Goal: Task Accomplishment & Management: Complete application form

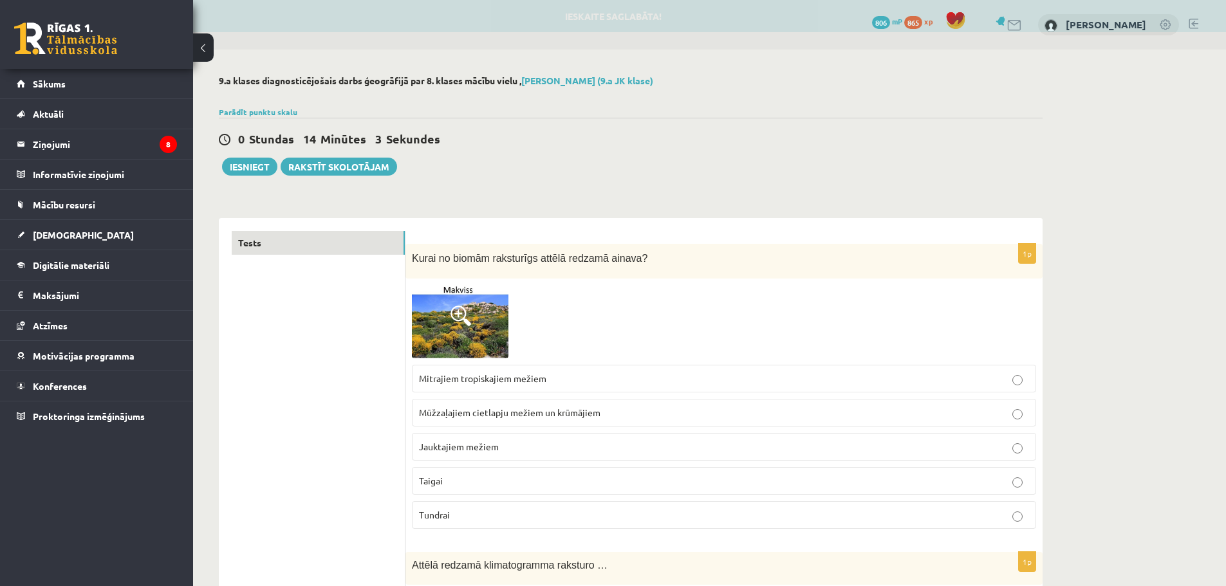
drag, startPoint x: 301, startPoint y: 431, endPoint x: 294, endPoint y: 38, distance: 392.8
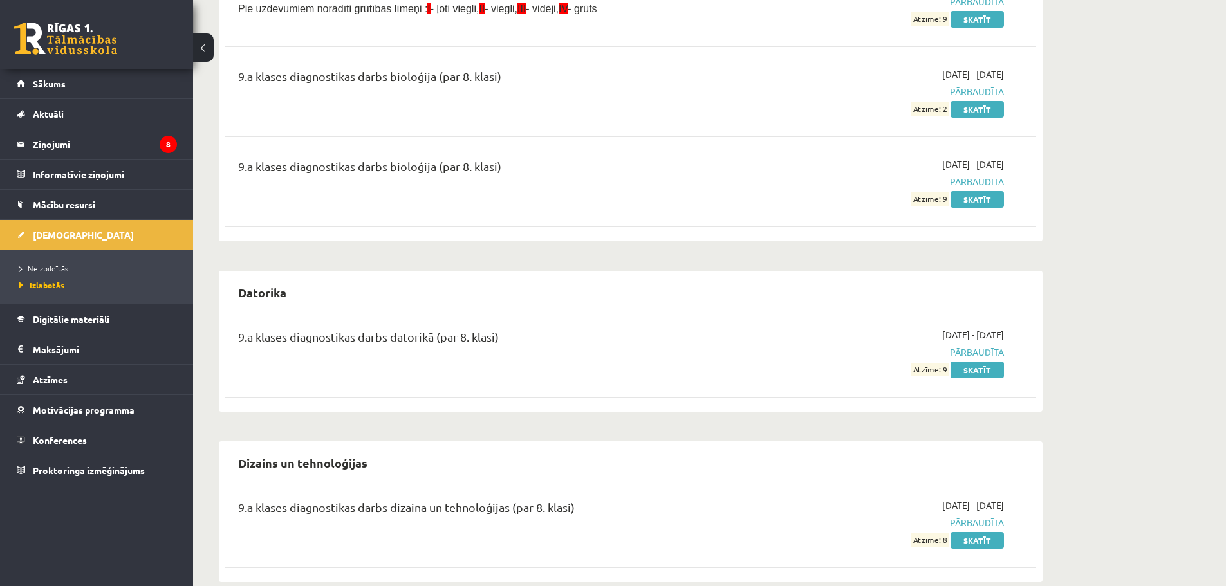
scroll to position [644, 0]
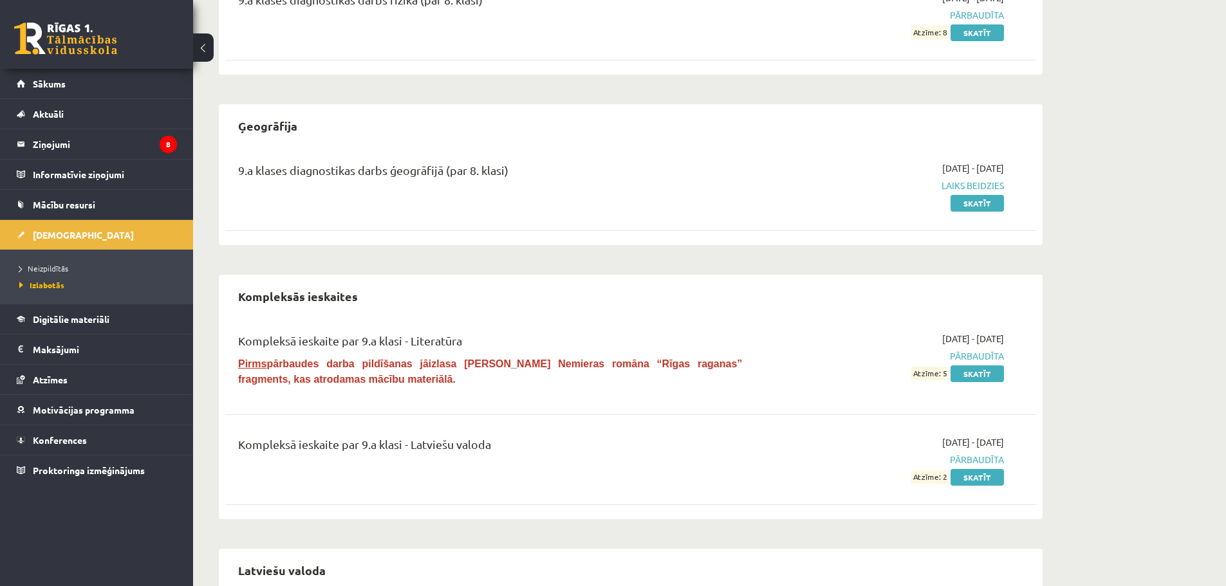
scroll to position [1223, 0]
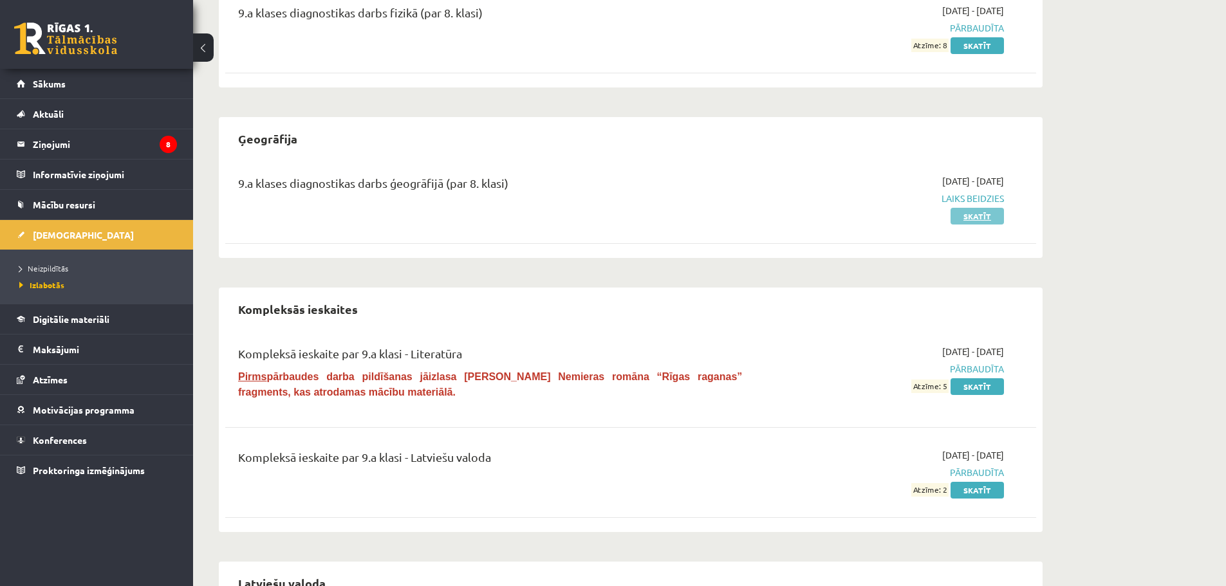
click at [986, 217] on link "Skatīt" at bounding box center [977, 216] width 53 height 17
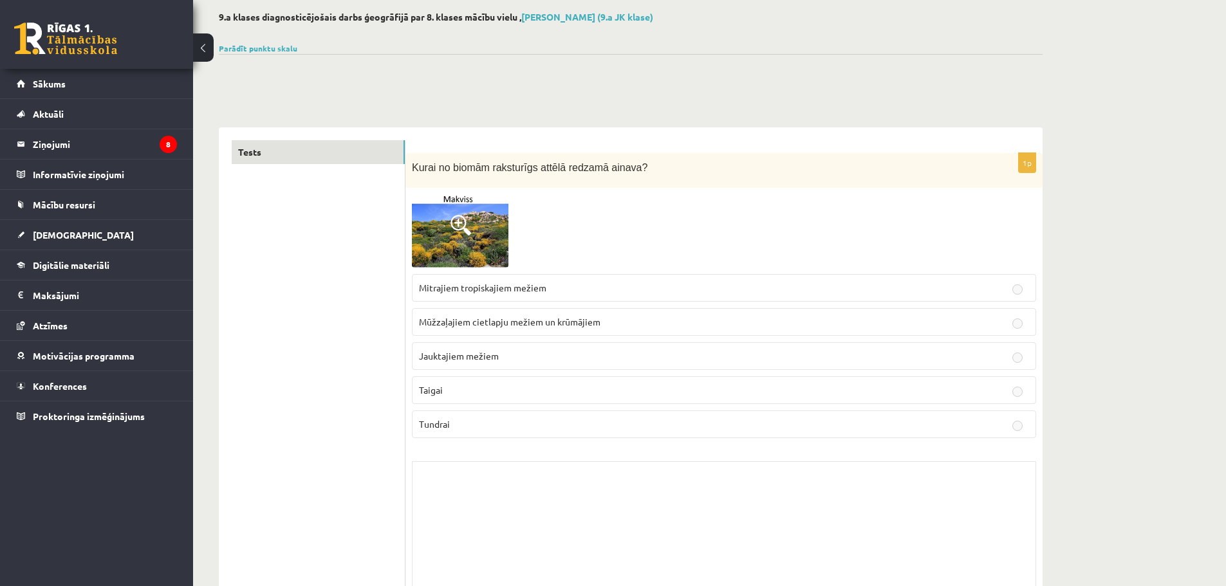
scroll to position [193, 0]
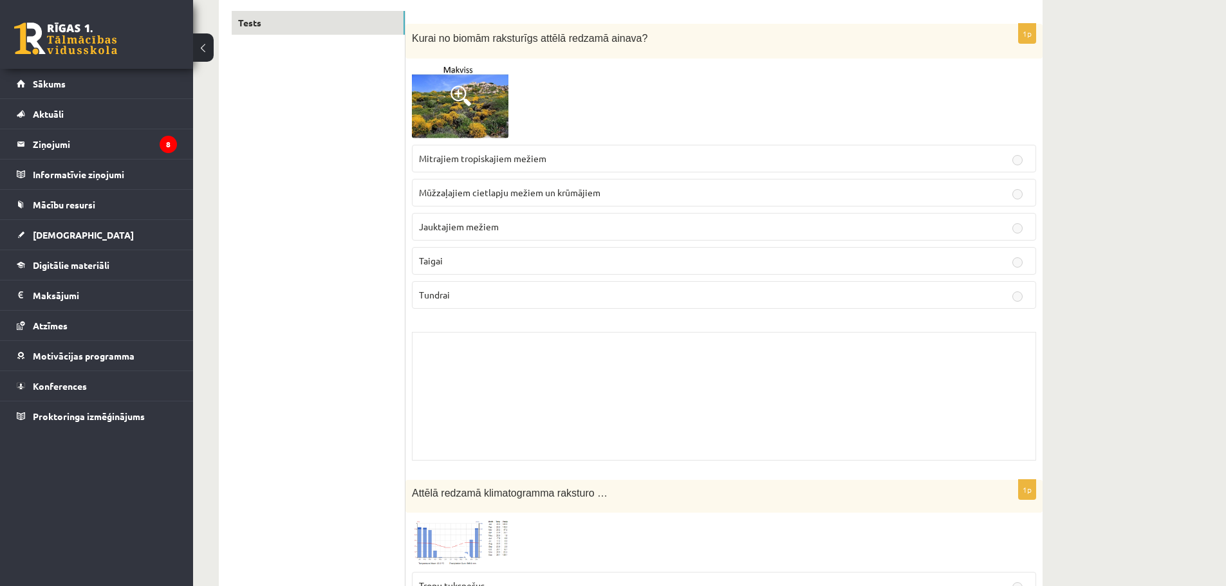
click at [464, 294] on p "Tundrai" at bounding box center [724, 295] width 610 height 14
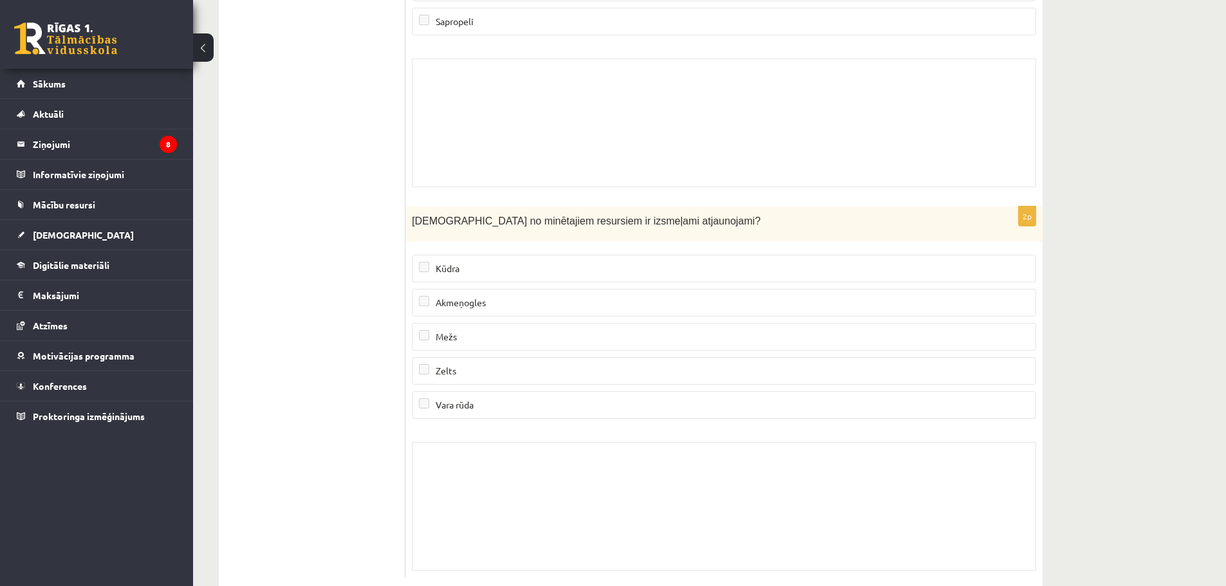
scroll to position [12185, 0]
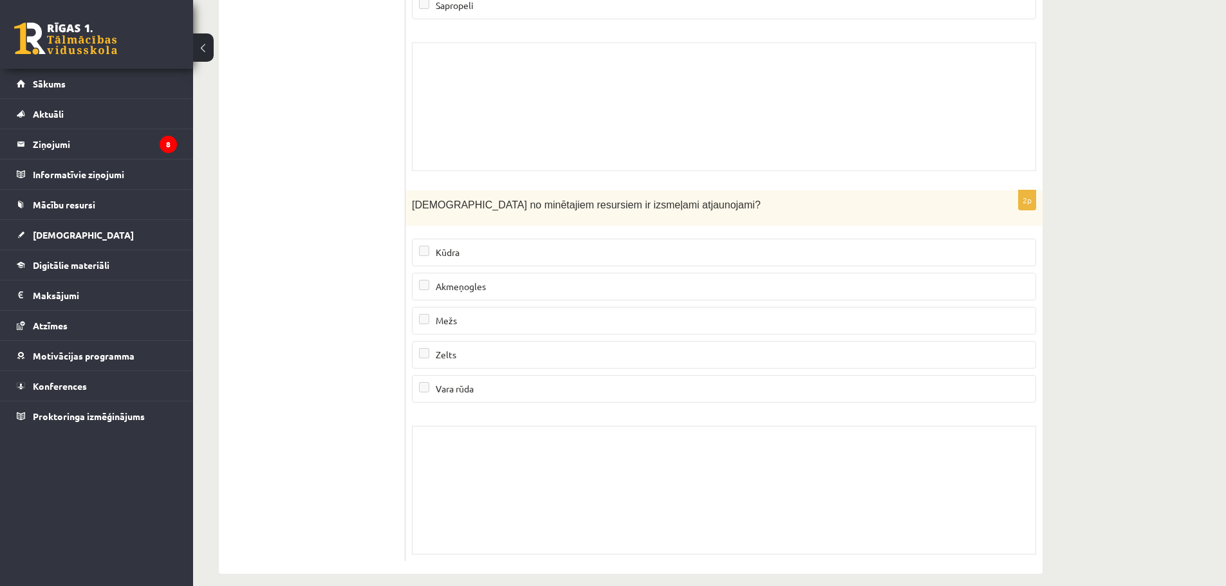
drag, startPoint x: 631, startPoint y: 357, endPoint x: 591, endPoint y: 474, distance: 123.2
click at [91, 241] on link "[DEMOGRAPHIC_DATA]" at bounding box center [97, 235] width 160 height 30
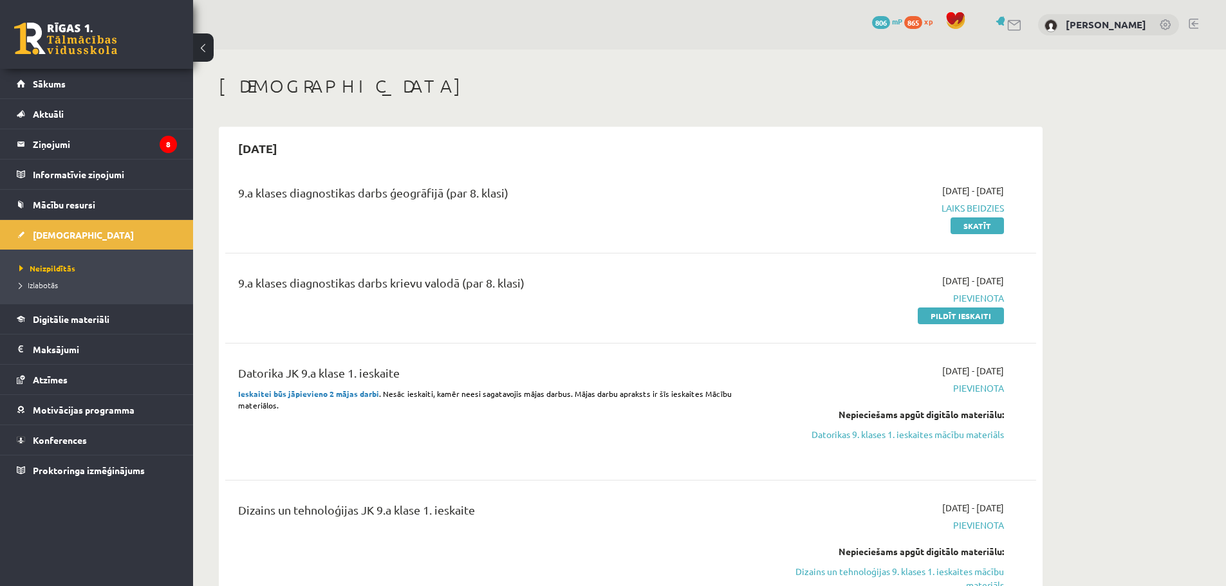
drag, startPoint x: 705, startPoint y: 350, endPoint x: 766, endPoint y: -48, distance: 402.5
click at [963, 315] on link "Pildīt ieskaiti" at bounding box center [961, 316] width 86 height 17
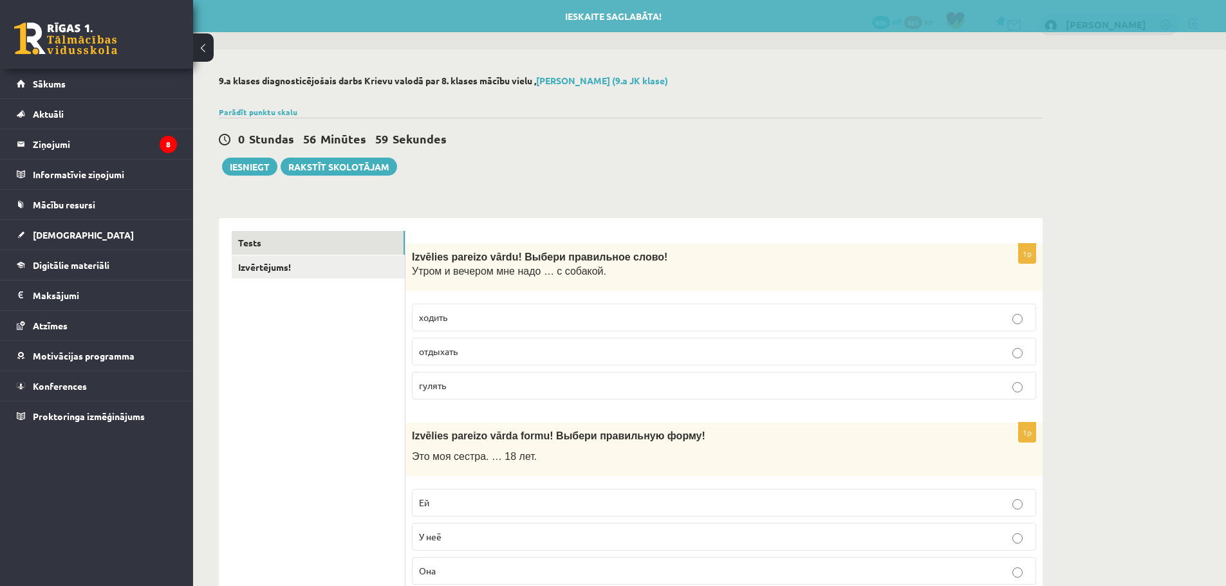
click at [514, 395] on label "гулять" at bounding box center [724, 386] width 624 height 28
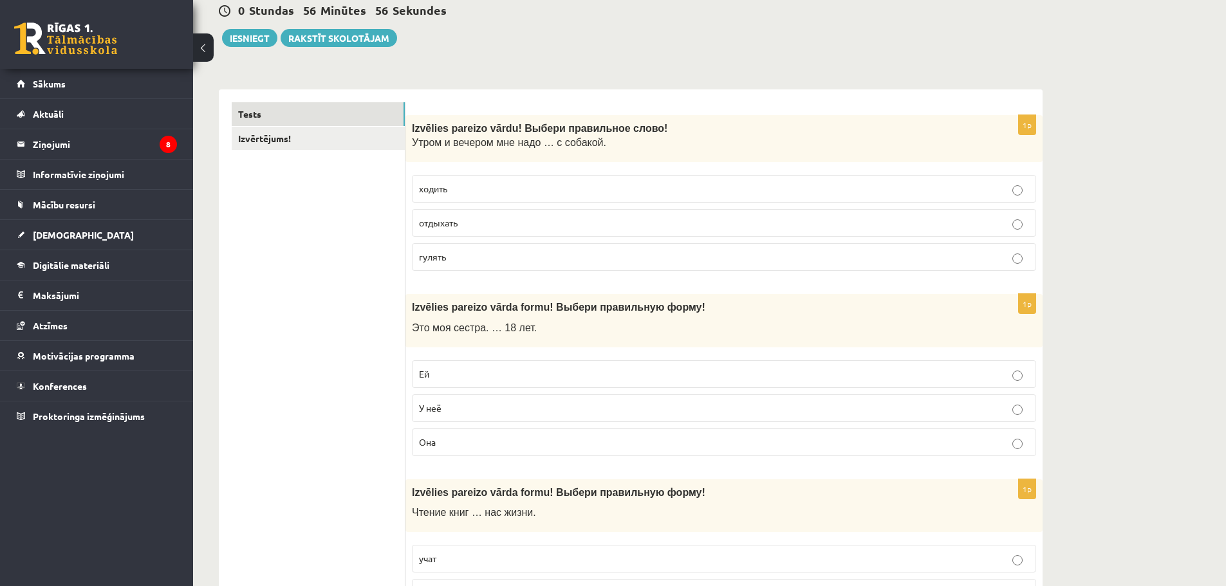
click at [477, 394] on fieldset "Ей У неё Она" at bounding box center [724, 407] width 624 height 106
click at [473, 380] on p "Ей" at bounding box center [724, 375] width 610 height 14
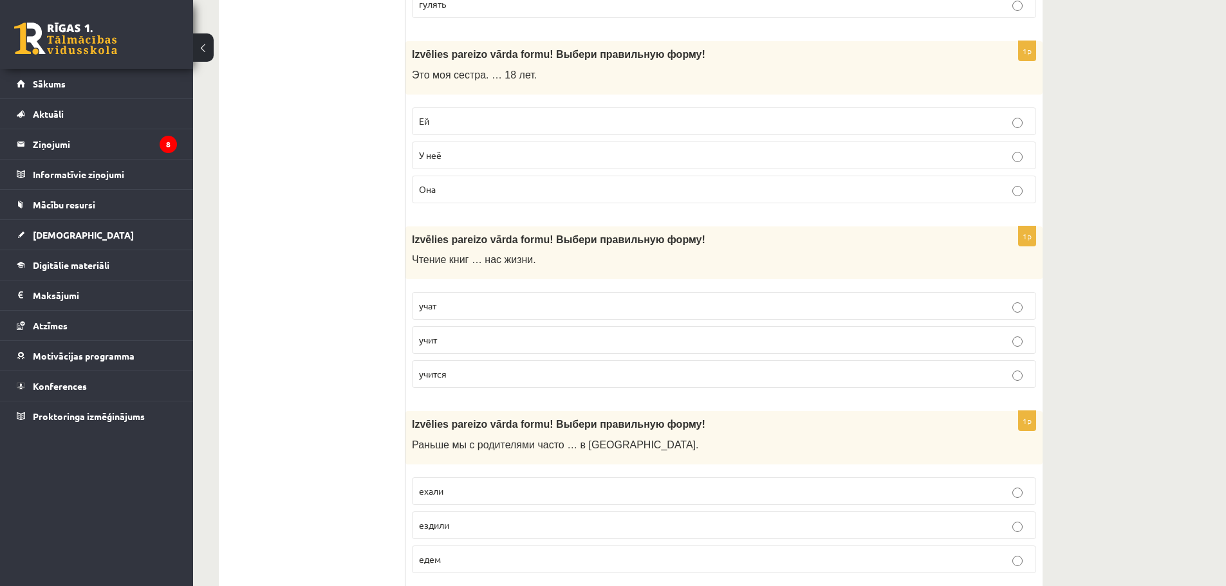
scroll to position [386, 0]
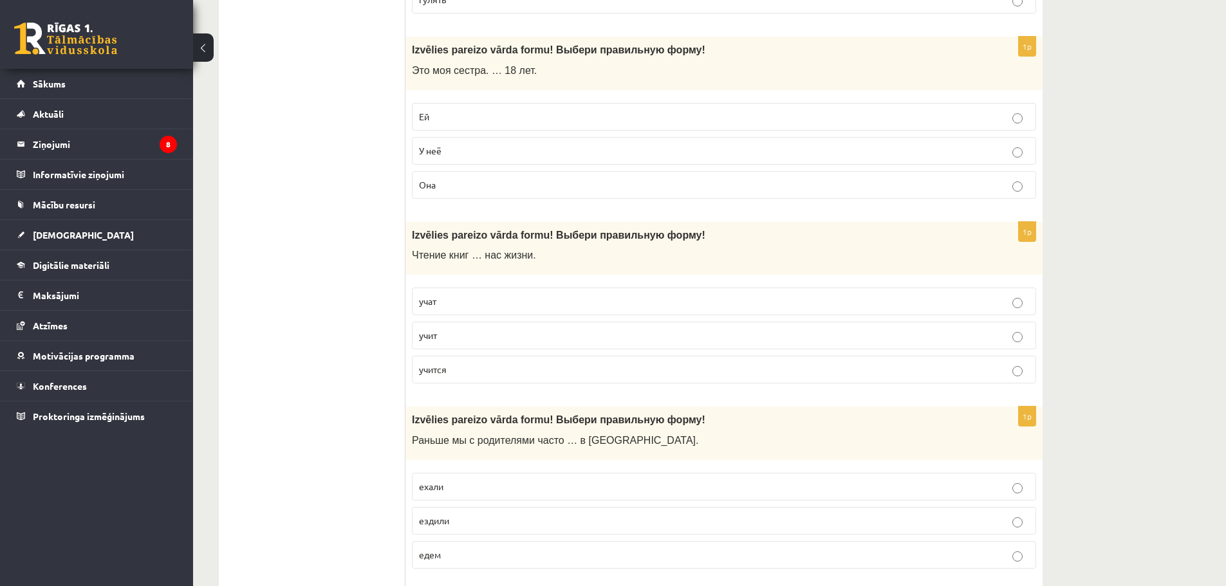
click at [442, 308] on p "учат" at bounding box center [724, 302] width 610 height 14
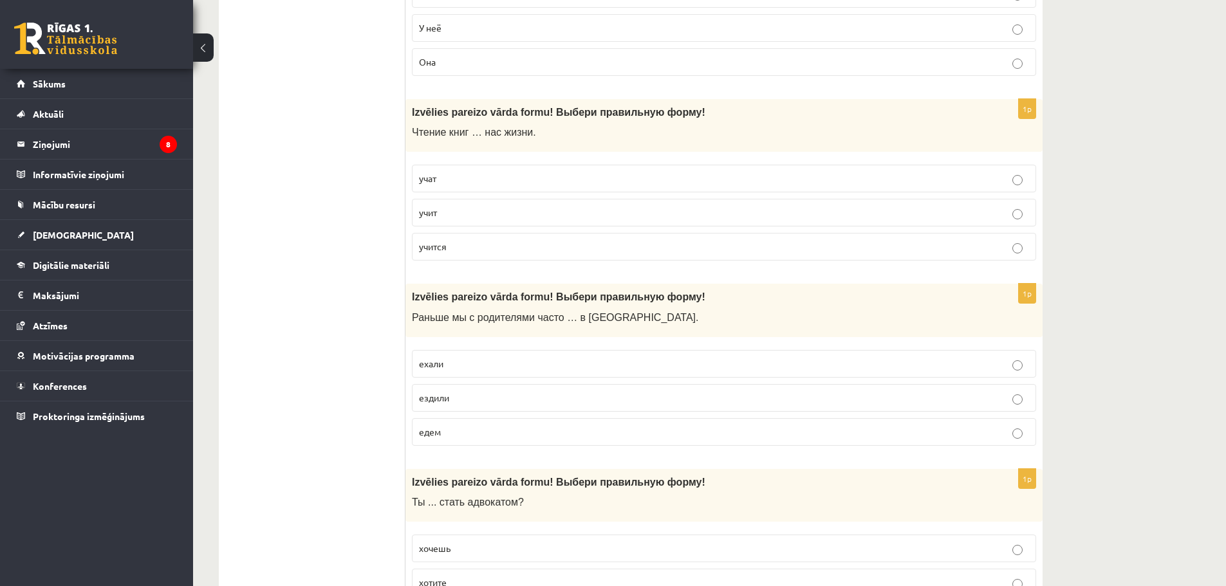
scroll to position [515, 0]
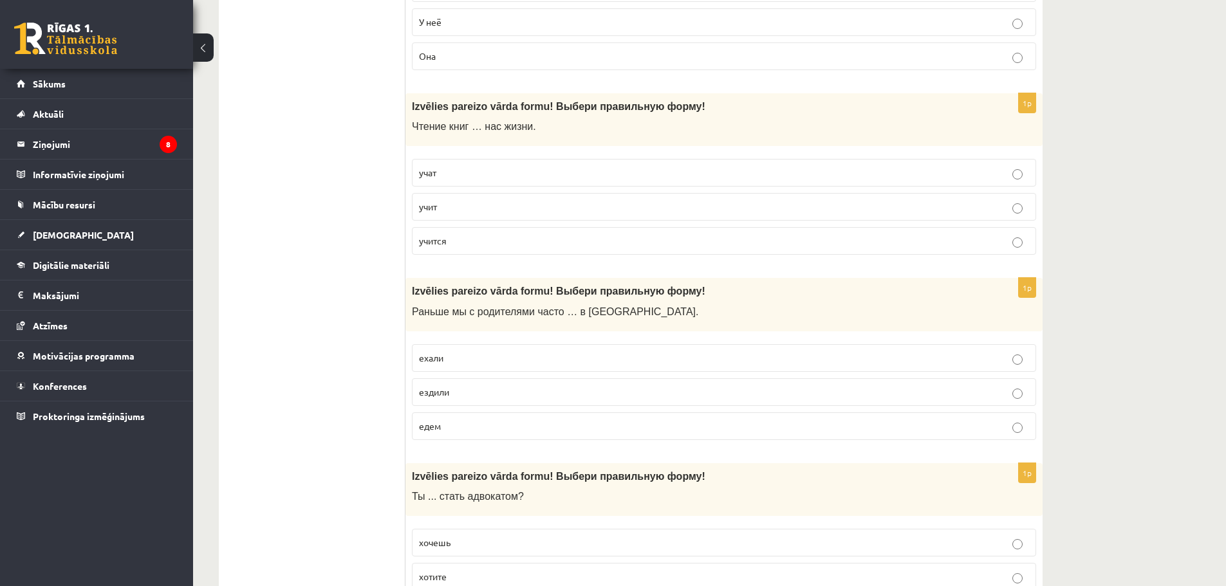
click at [477, 393] on p "ездили" at bounding box center [724, 393] width 610 height 14
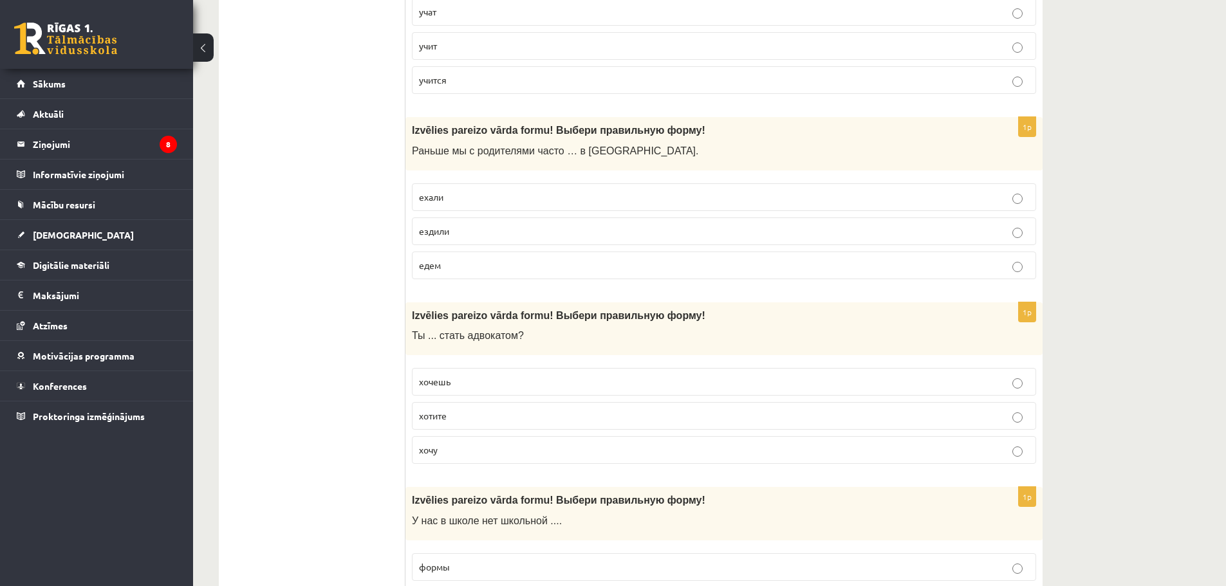
scroll to position [708, 0]
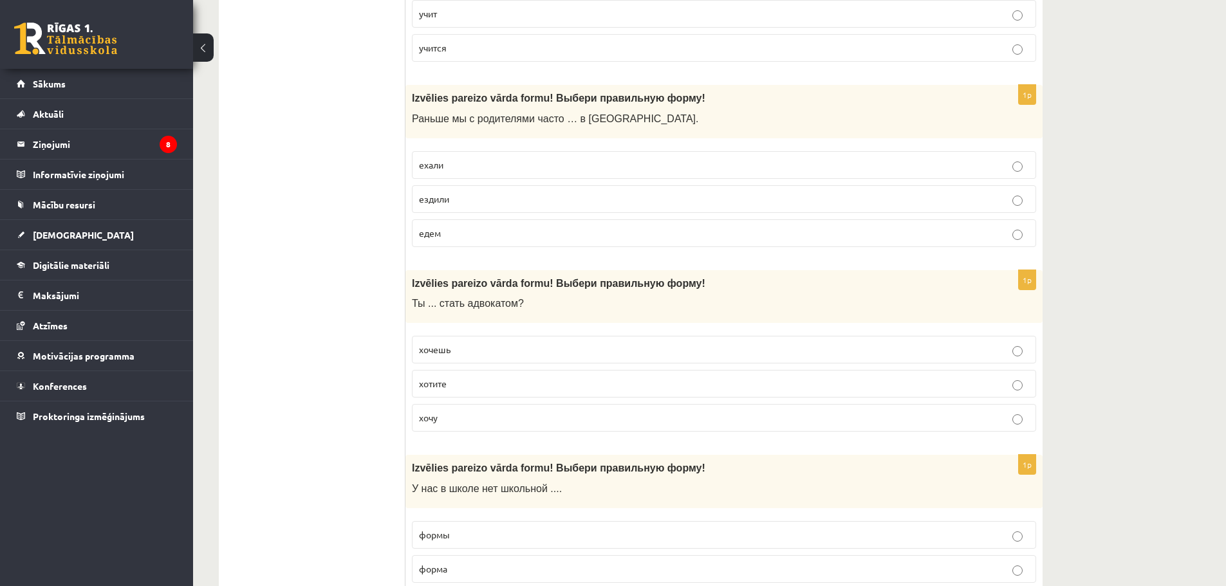
click at [485, 353] on p "хочешь" at bounding box center [724, 350] width 610 height 14
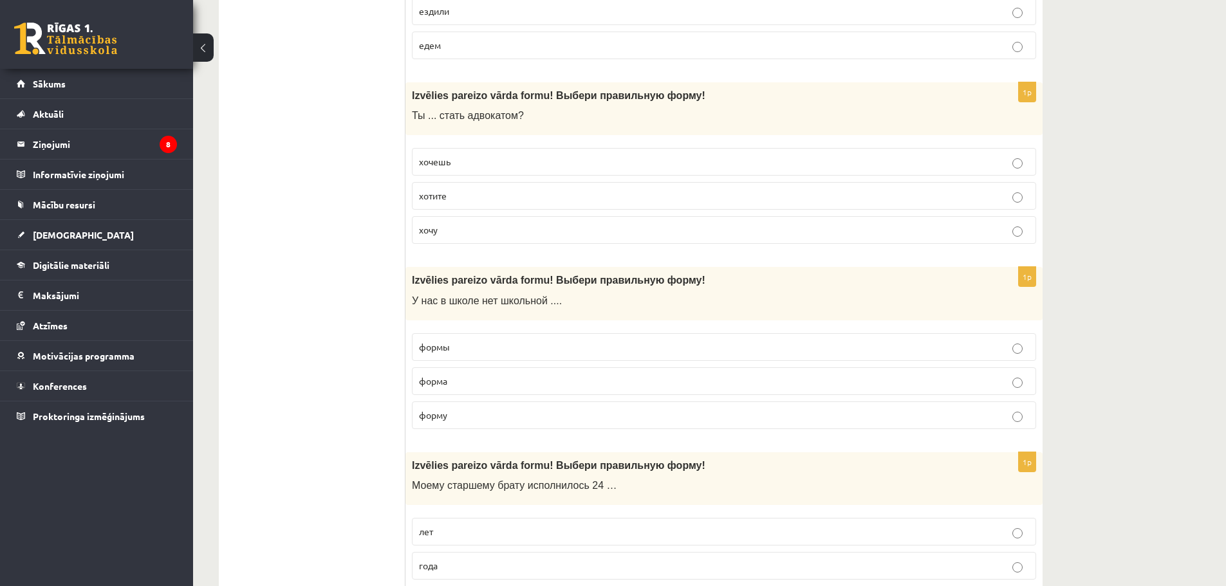
scroll to position [901, 0]
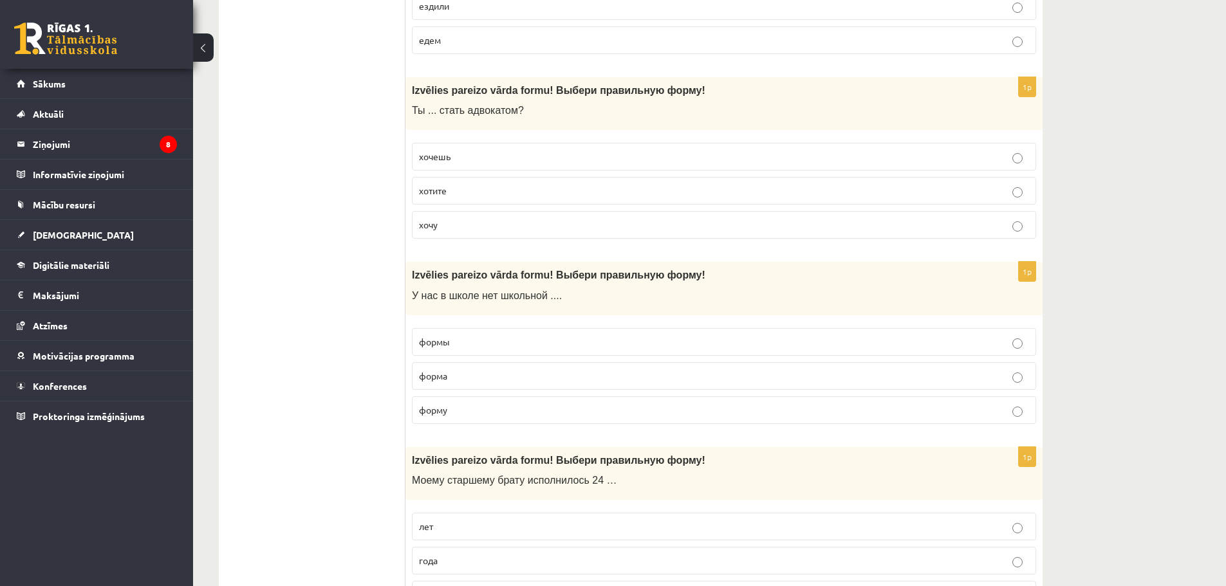
click at [471, 353] on label "формы" at bounding box center [724, 342] width 624 height 28
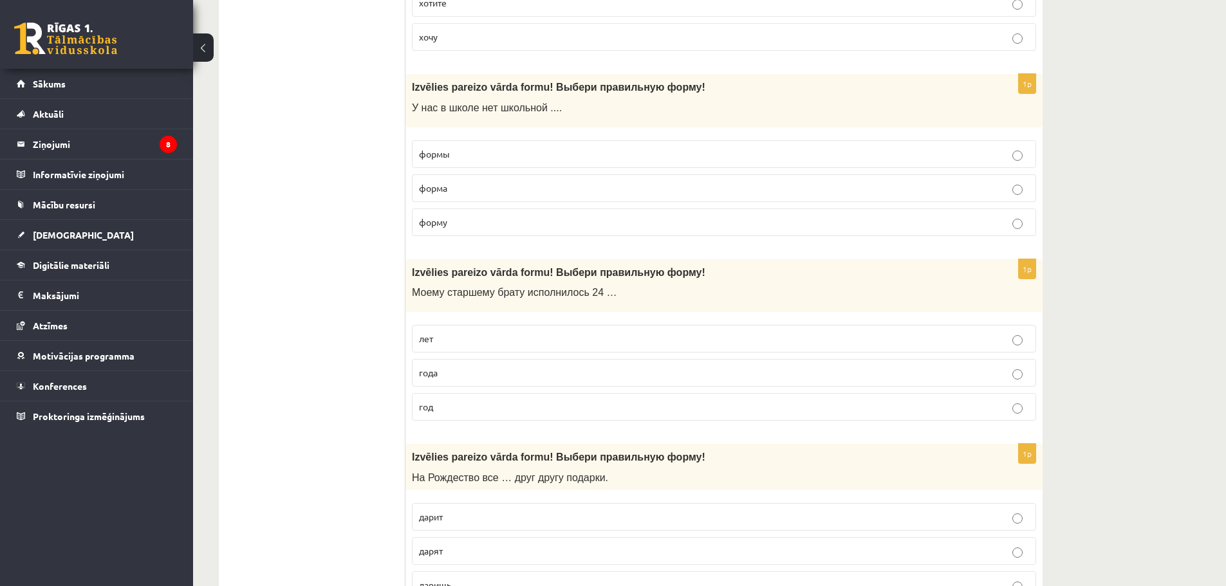
scroll to position [1094, 0]
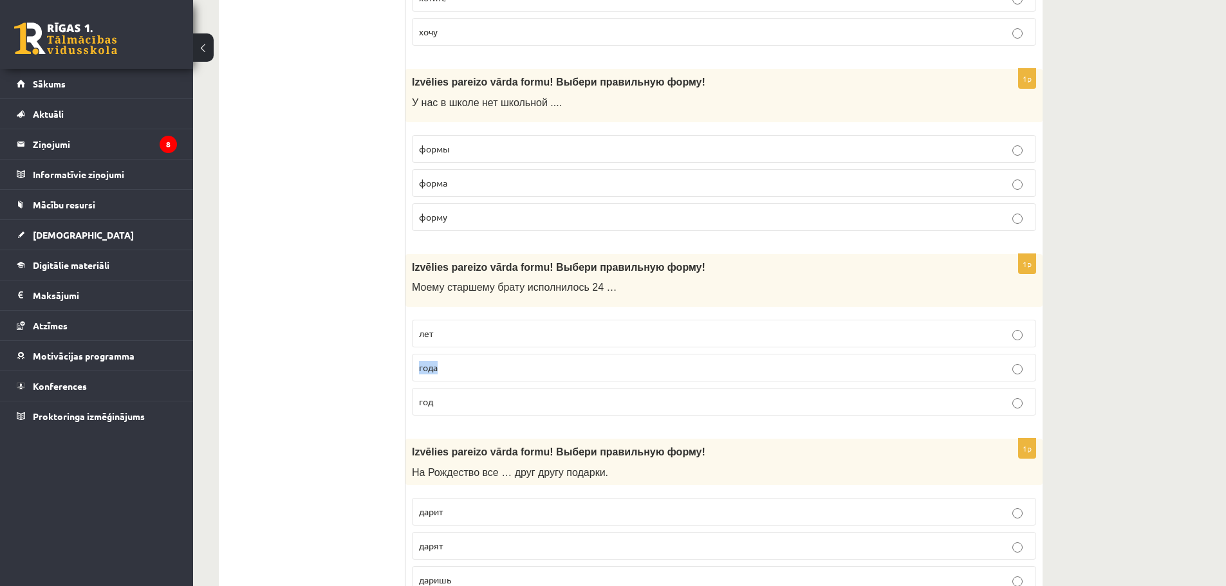
click at [455, 346] on fieldset "лет года год" at bounding box center [724, 367] width 624 height 106
click at [456, 336] on p "лет" at bounding box center [724, 334] width 610 height 14
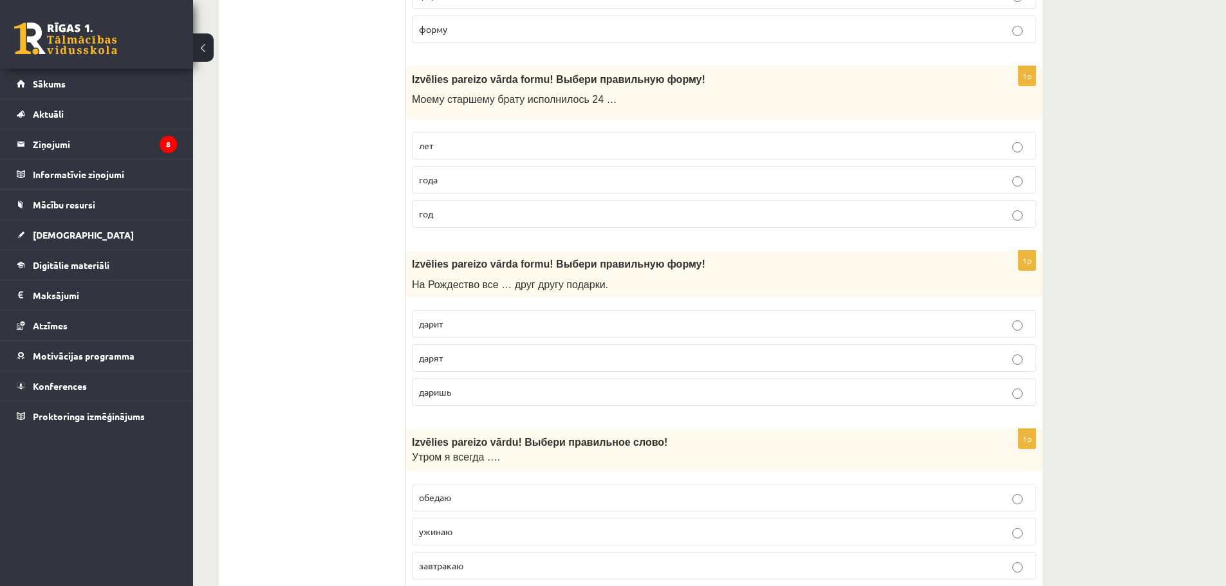
scroll to position [1288, 0]
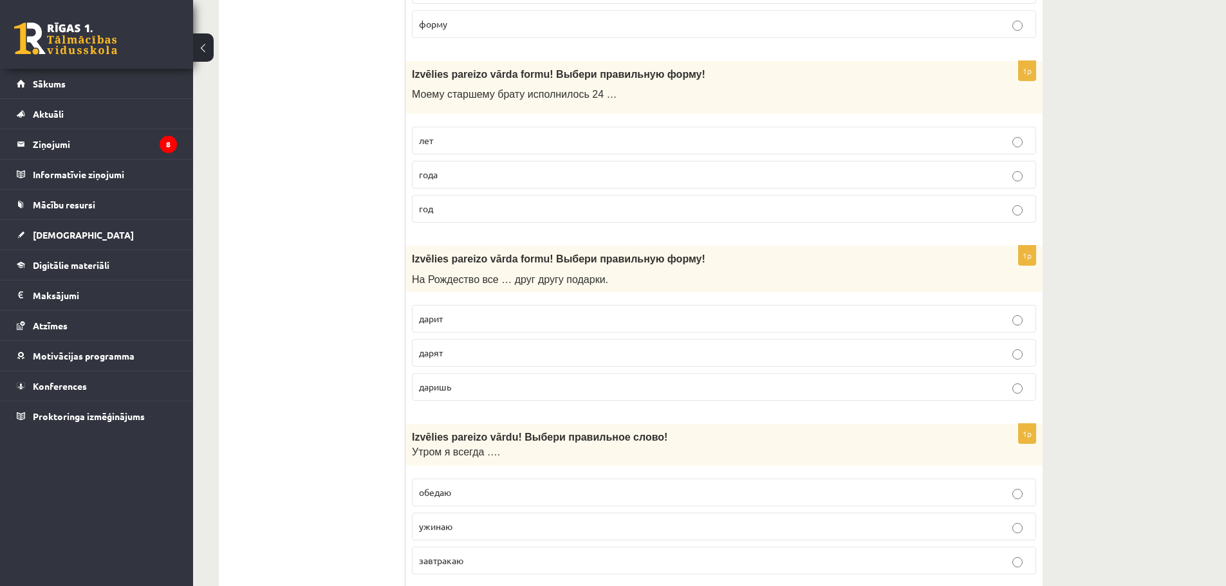
click at [447, 348] on p "дарят" at bounding box center [724, 353] width 610 height 14
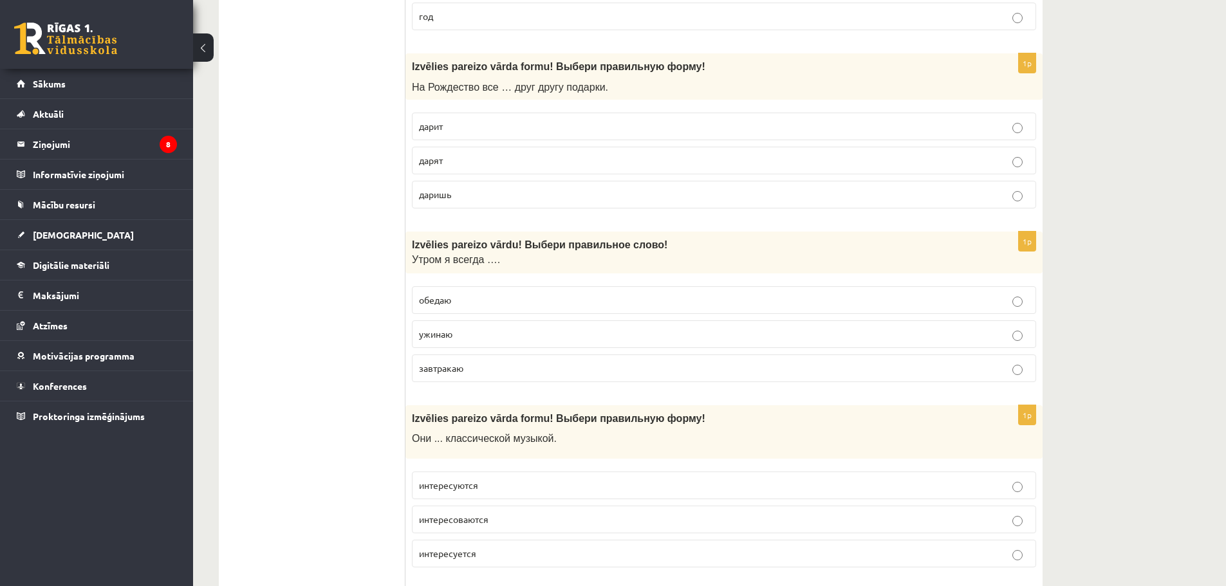
scroll to position [1481, 0]
click at [466, 303] on p "обедаю" at bounding box center [724, 300] width 610 height 14
click at [485, 388] on div "1p Izvēlies pareizo vārdu! Выбери правильн ое слово! Утром я всегда …. обедаю у…" at bounding box center [724, 311] width 637 height 161
drag, startPoint x: 485, startPoint y: 373, endPoint x: 498, endPoint y: 384, distance: 16.9
click at [485, 373] on p "завтракаю" at bounding box center [724, 368] width 610 height 14
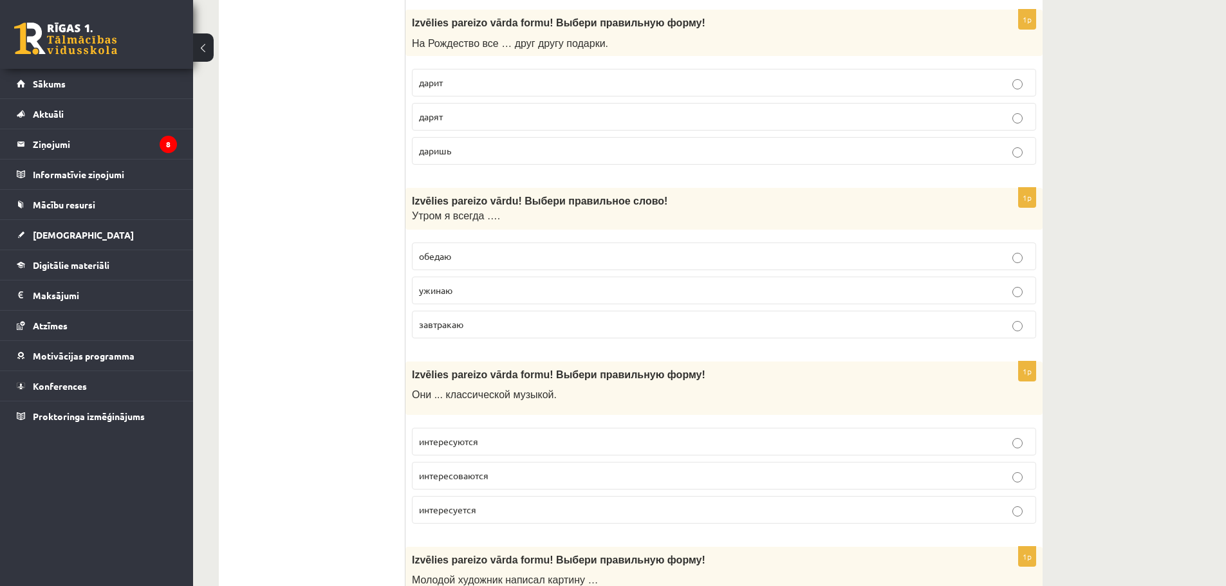
scroll to position [1674, 0]
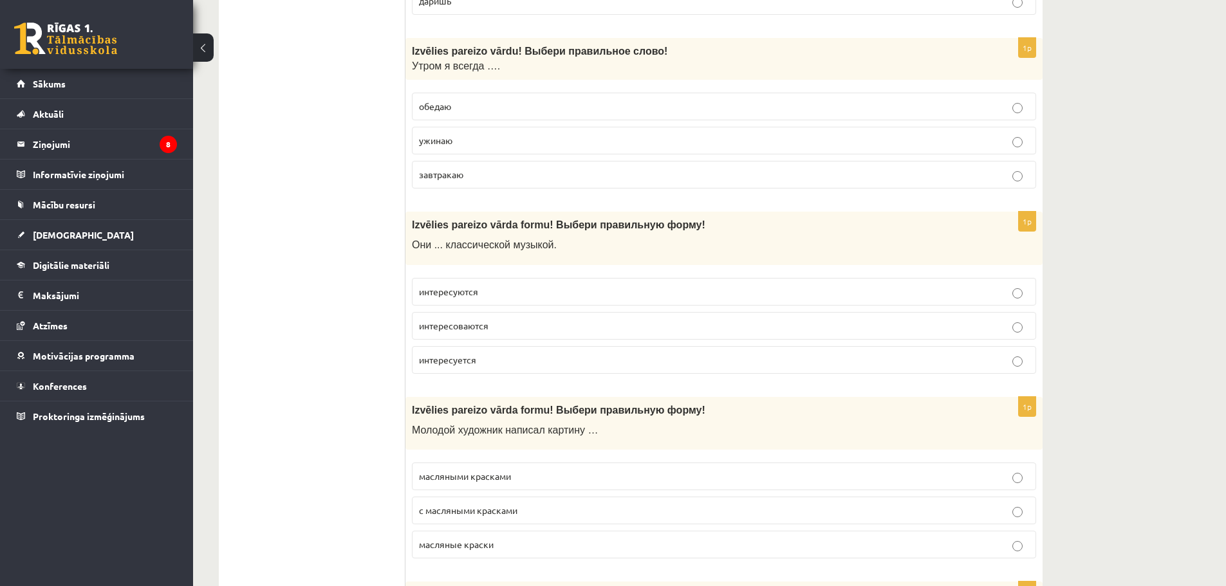
drag, startPoint x: 444, startPoint y: 291, endPoint x: 485, endPoint y: 295, distance: 42.0
click at [444, 290] on span "интересуются" at bounding box center [448, 292] width 59 height 12
click at [449, 482] on span "масляными красками" at bounding box center [465, 477] width 92 height 12
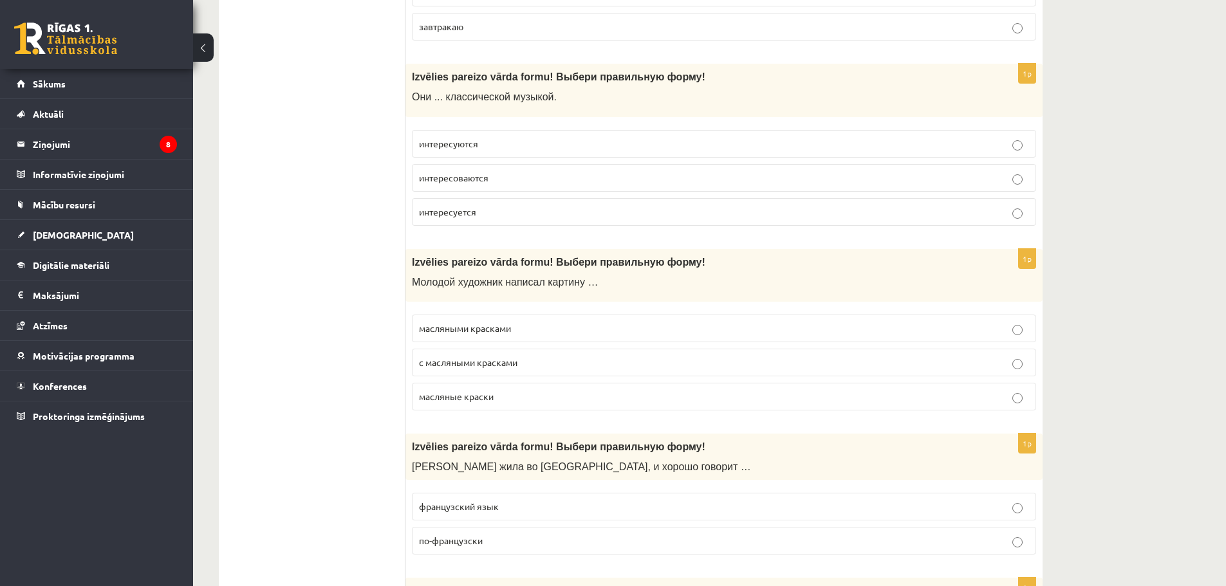
scroll to position [2124, 0]
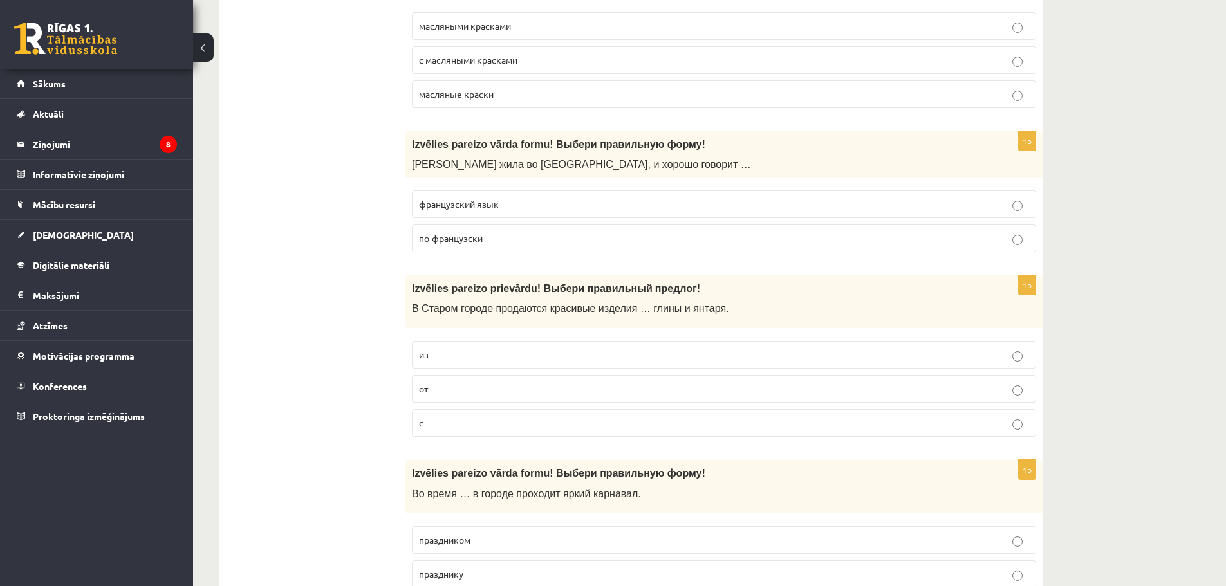
click at [484, 248] on label "по-французски" at bounding box center [724, 239] width 624 height 28
click at [496, 359] on p "из" at bounding box center [724, 355] width 610 height 14
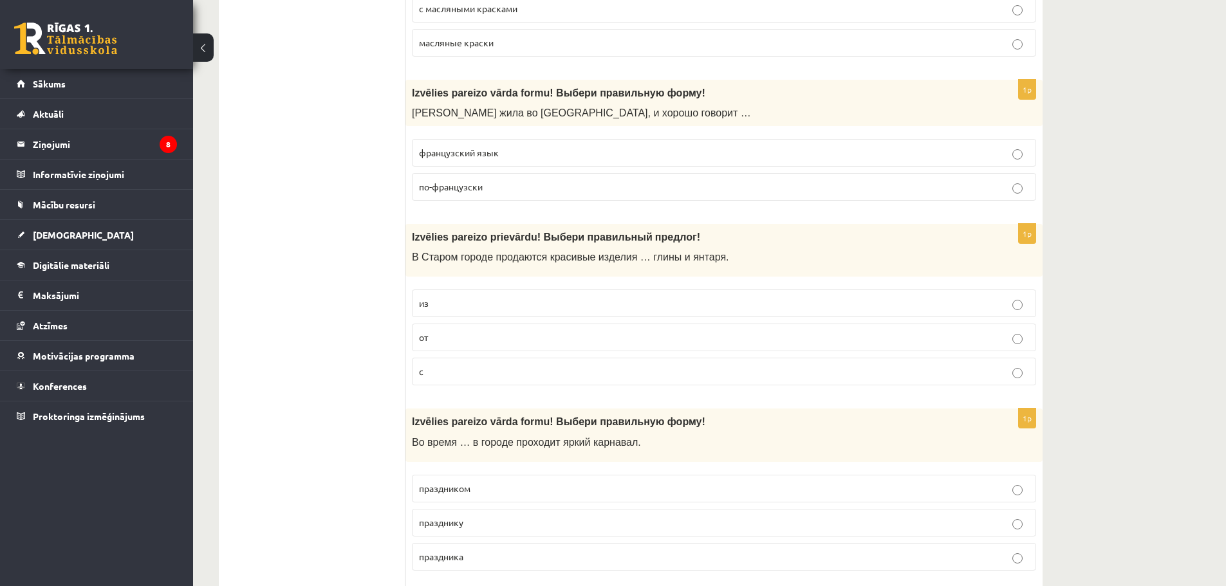
scroll to position [2253, 0]
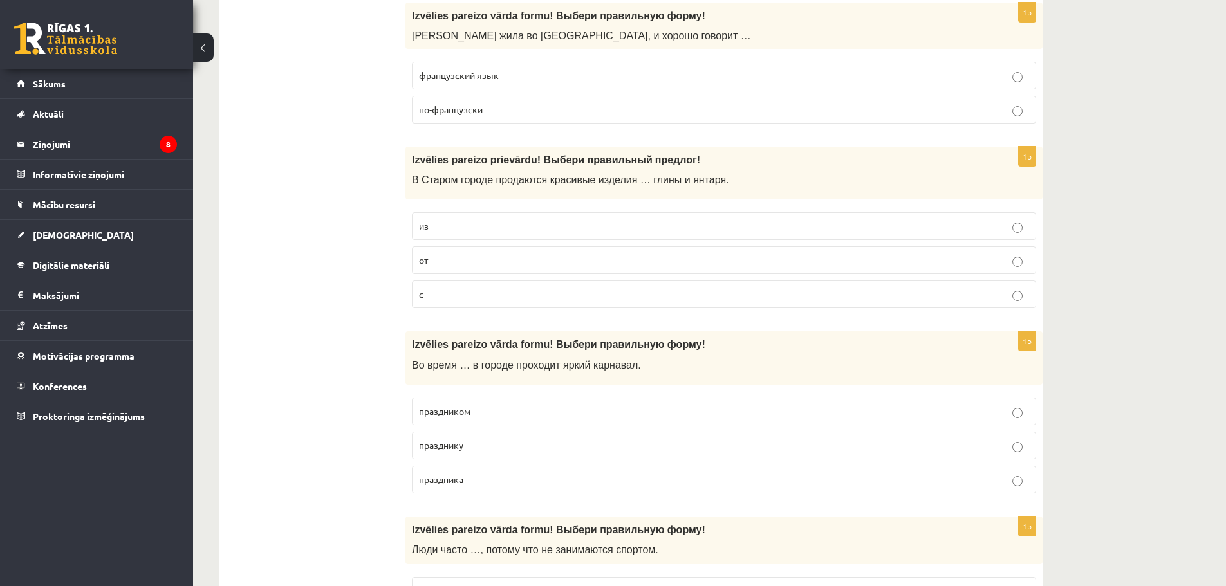
click at [483, 473] on label "праздника" at bounding box center [724, 480] width 624 height 28
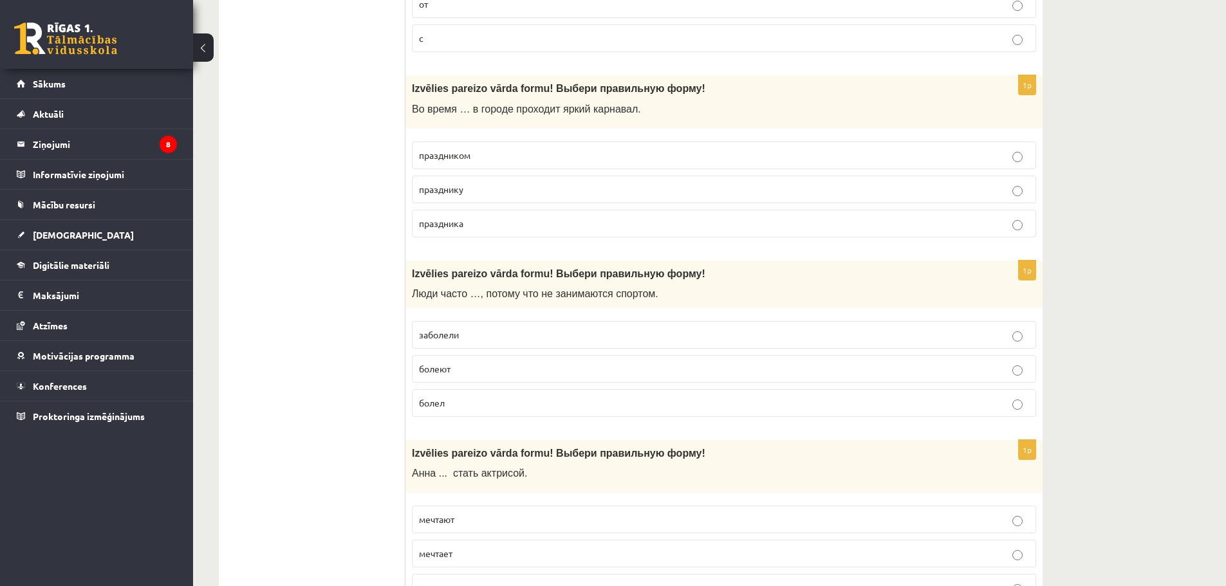
scroll to position [2511, 0]
click at [449, 371] on span "болеют" at bounding box center [435, 368] width 32 height 12
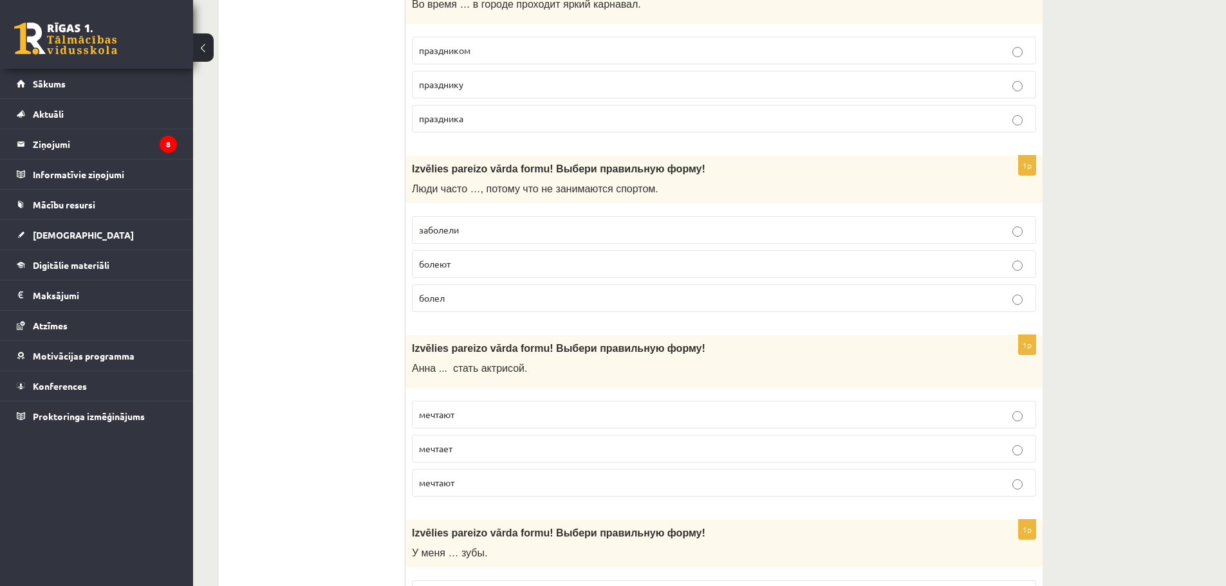
scroll to position [2639, 0]
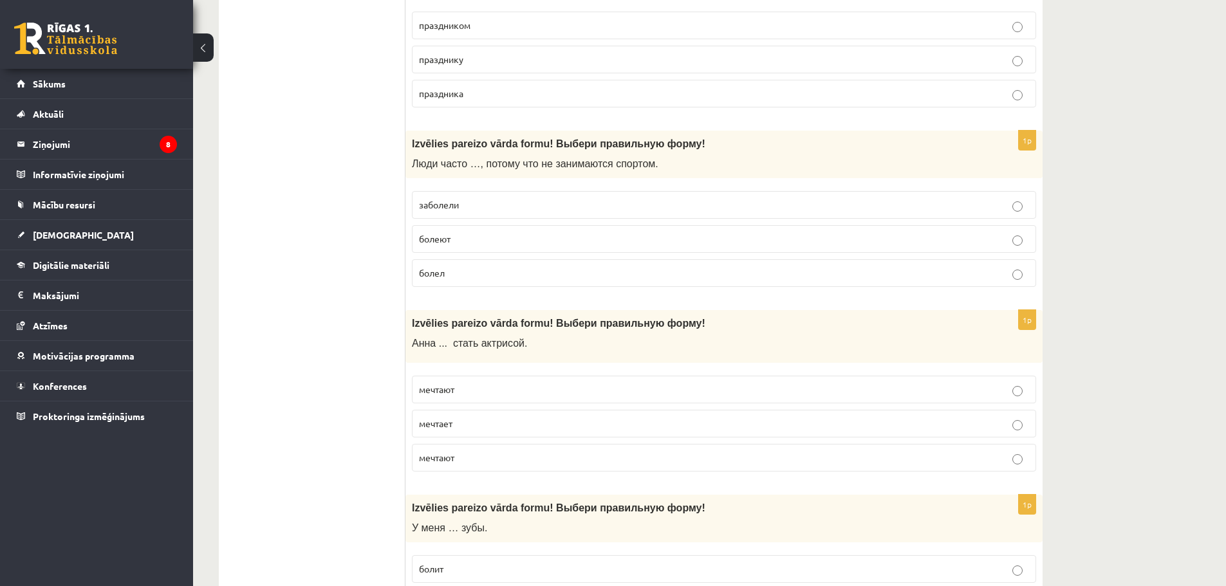
click at [458, 429] on p "мечтает" at bounding box center [724, 424] width 610 height 14
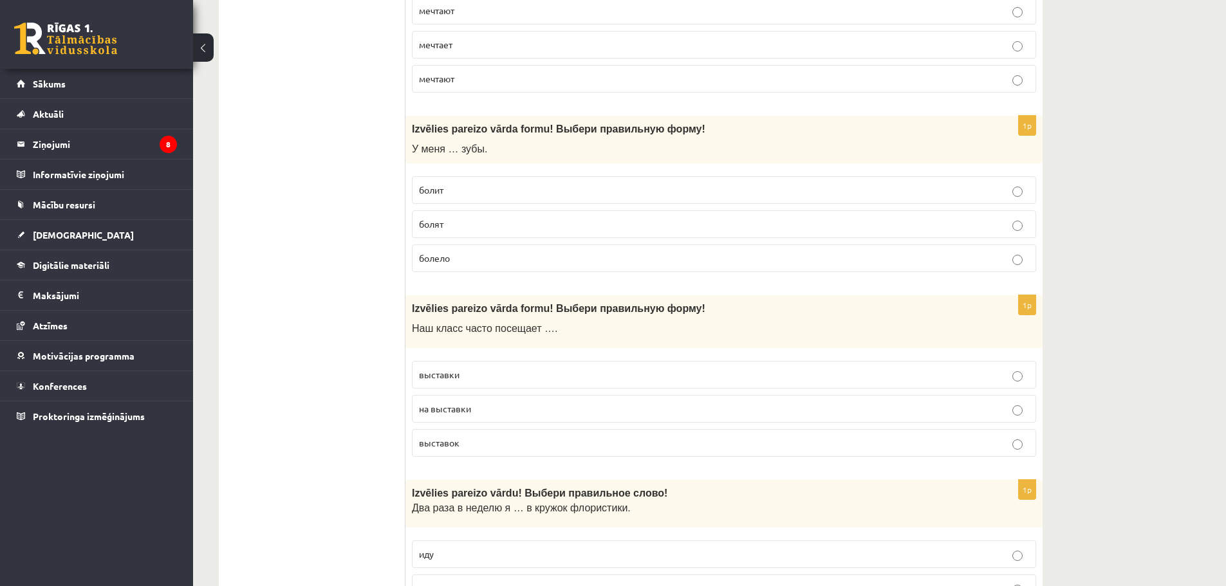
scroll to position [3026, 0]
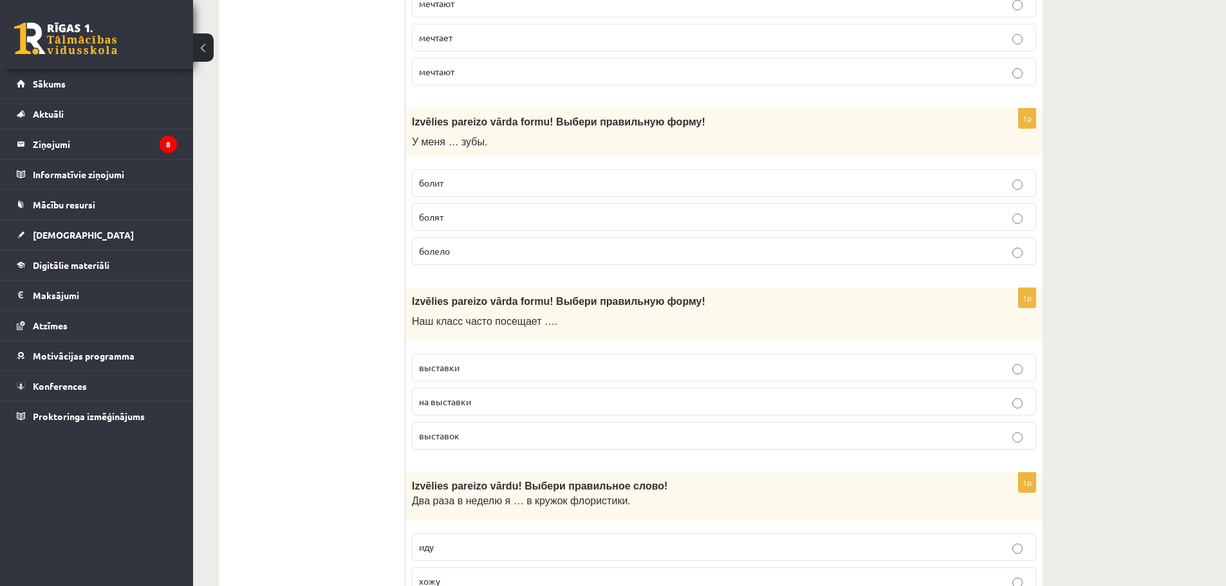
click at [474, 212] on p "болят" at bounding box center [724, 218] width 610 height 14
click at [477, 371] on p "выставки" at bounding box center [724, 368] width 610 height 14
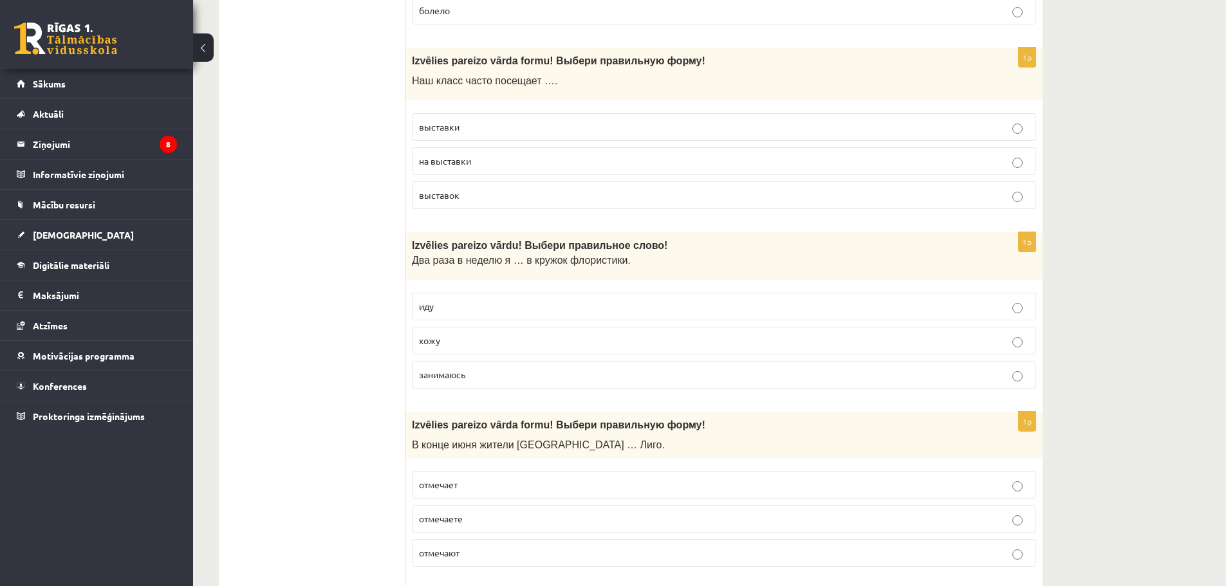
scroll to position [3283, 0]
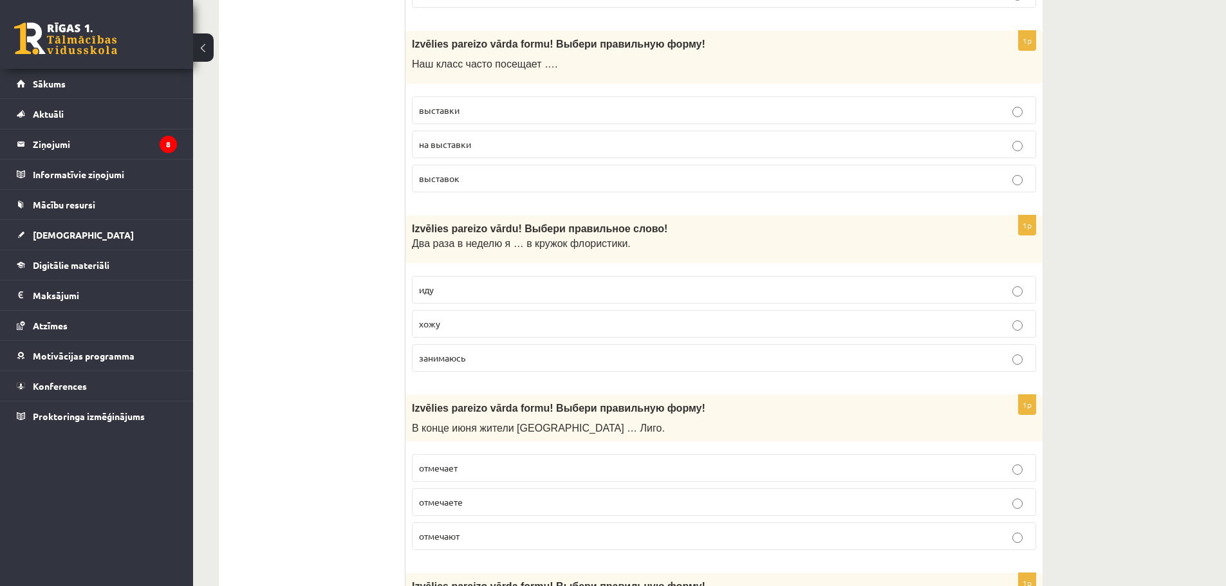
click at [482, 327] on p "хожу" at bounding box center [724, 324] width 610 height 14
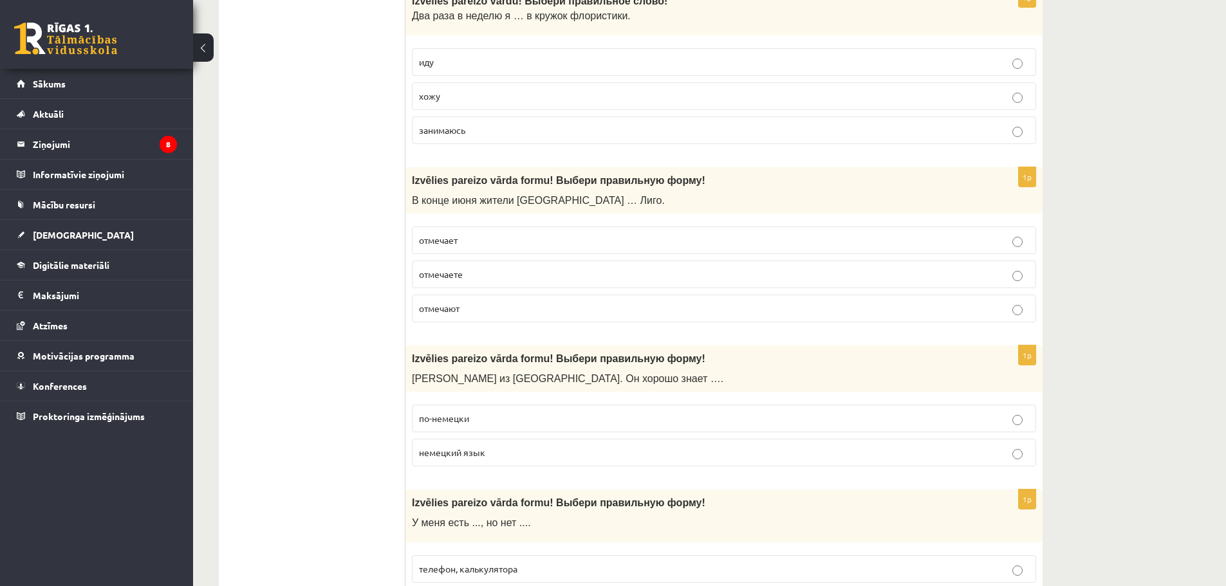
scroll to position [3541, 0]
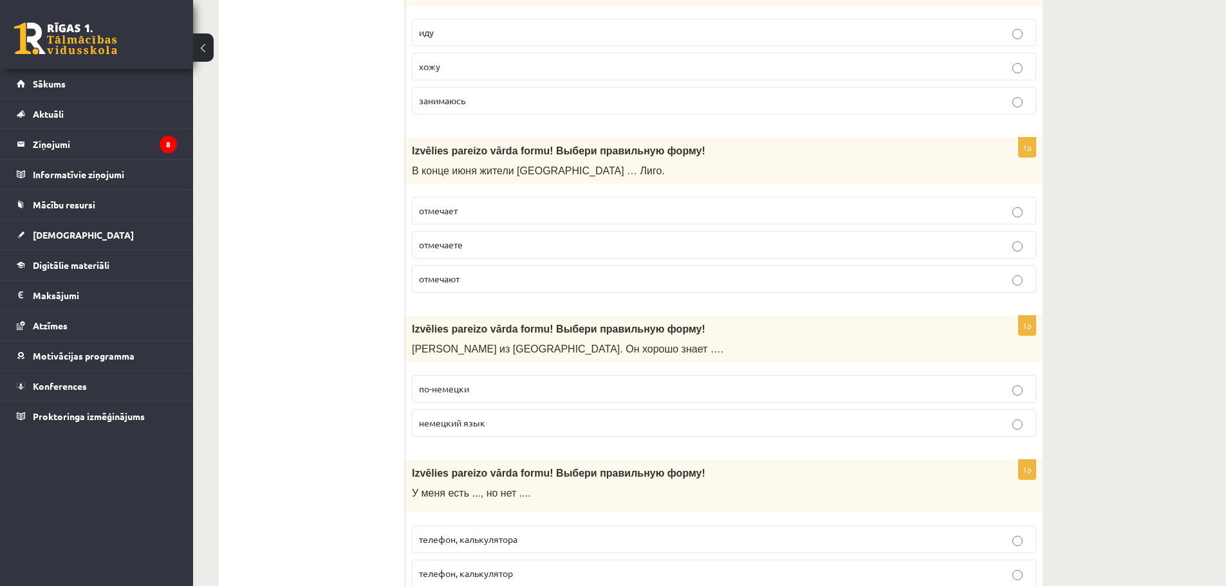
click at [461, 267] on label "отмечают" at bounding box center [724, 279] width 624 height 28
click at [474, 422] on span "немецкий язык" at bounding box center [452, 423] width 66 height 12
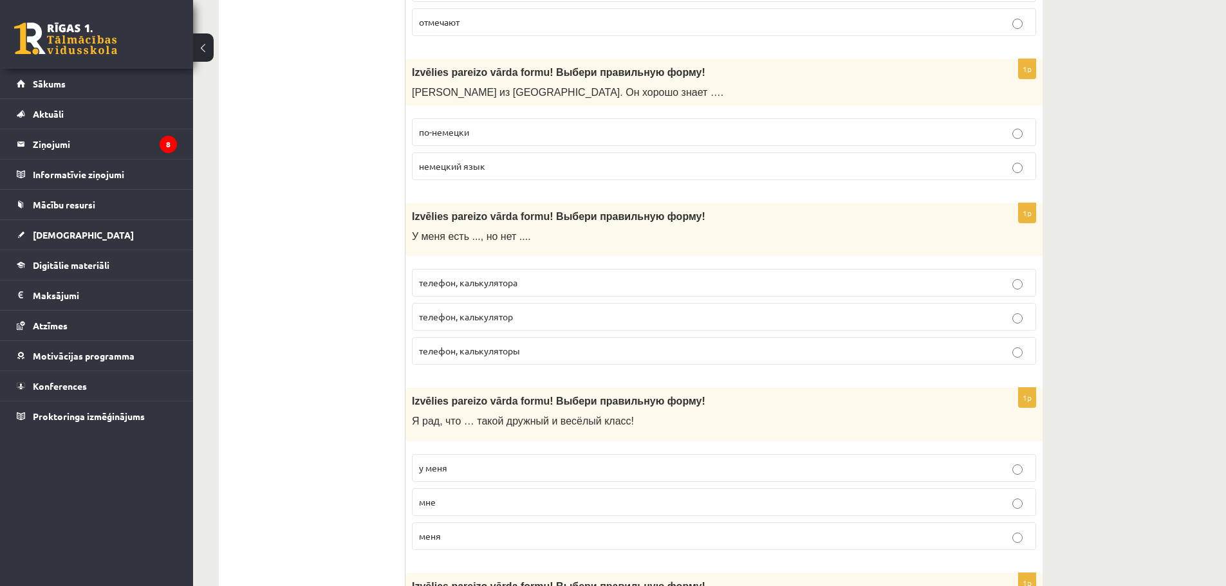
scroll to position [3798, 0]
click at [533, 292] on label "телефон, калькулятора" at bounding box center [724, 282] width 624 height 28
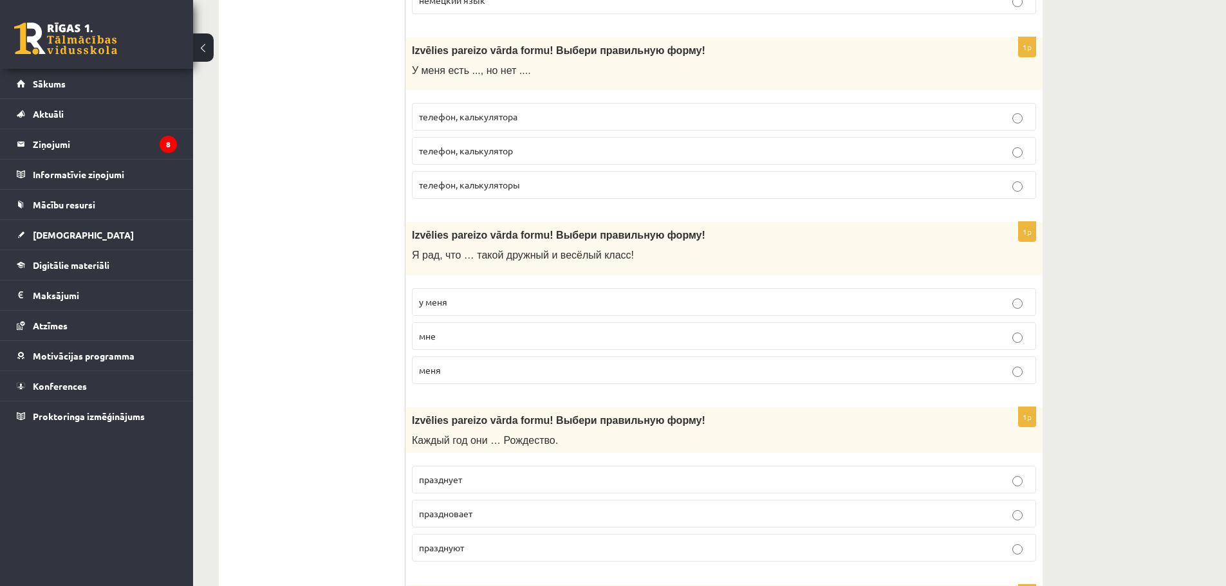
scroll to position [3991, 0]
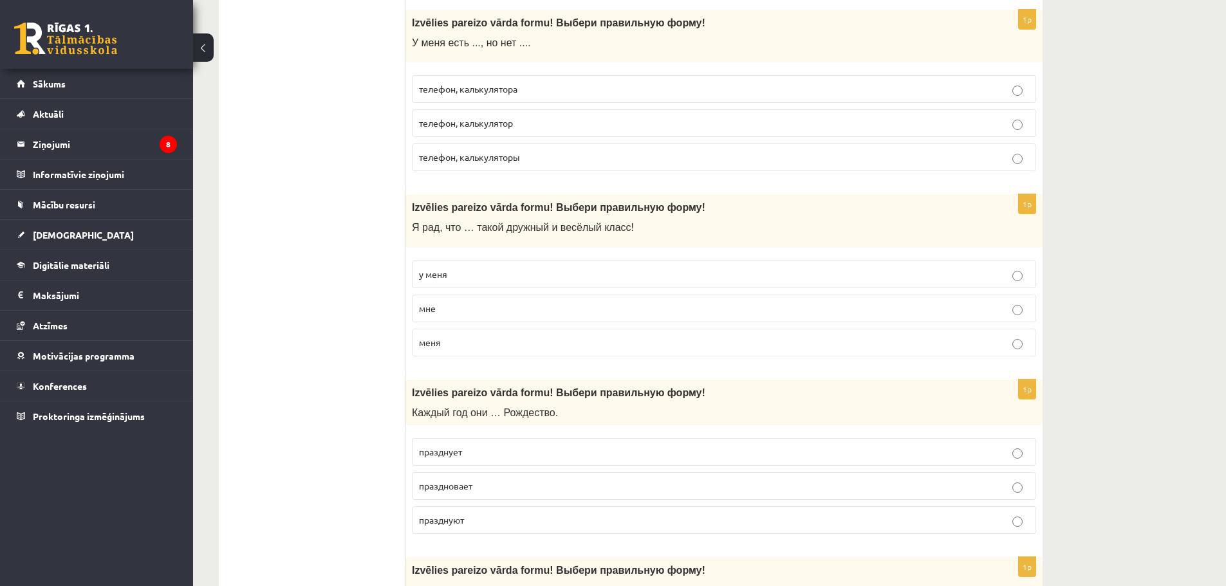
click at [478, 279] on p "у меня" at bounding box center [724, 275] width 610 height 14
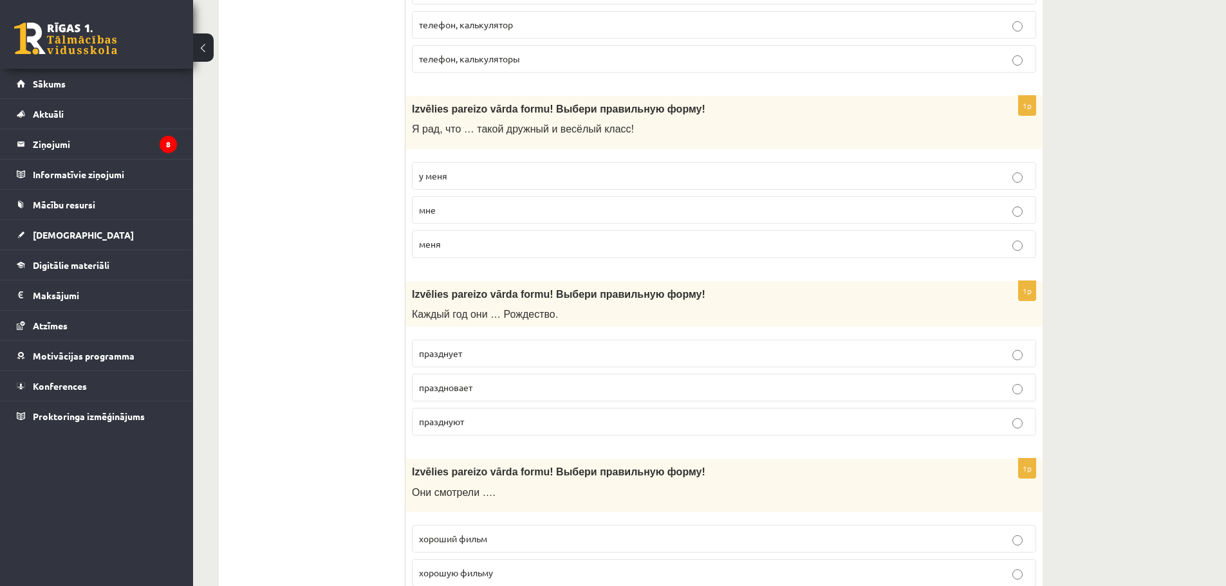
scroll to position [4120, 0]
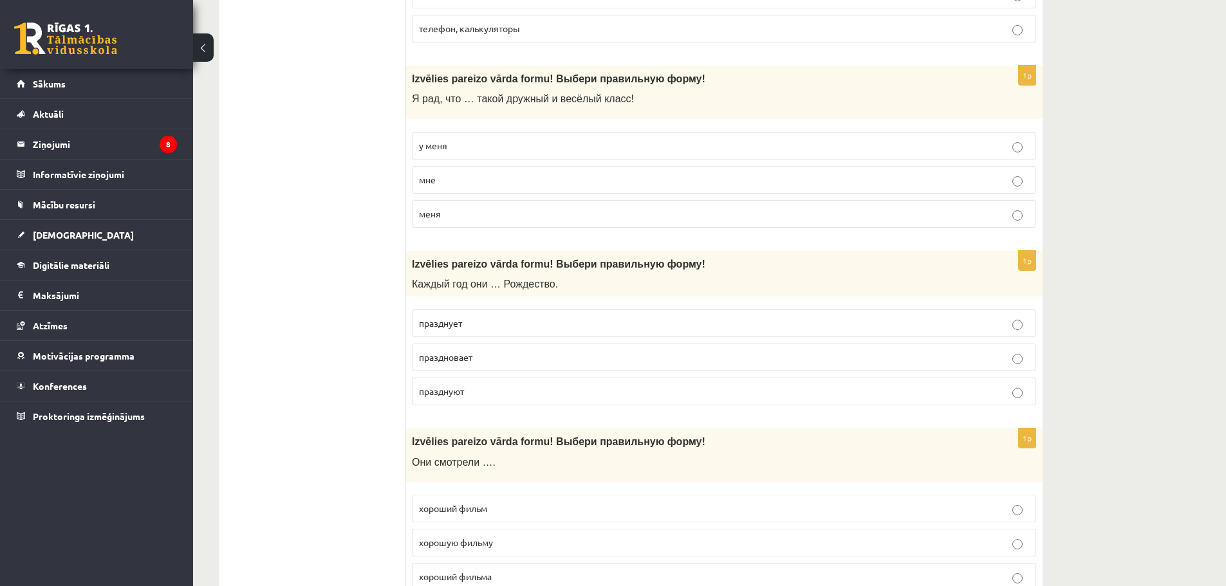
click at [495, 319] on p "празднует" at bounding box center [724, 324] width 610 height 14
click at [470, 384] on label "празднуют" at bounding box center [724, 392] width 624 height 28
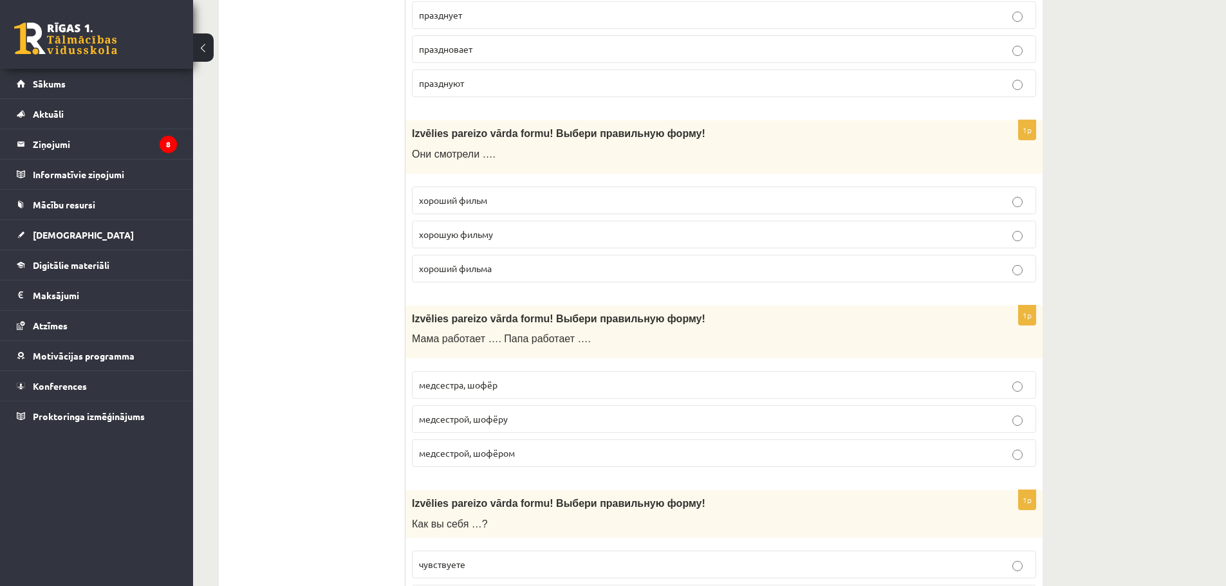
scroll to position [4442, 0]
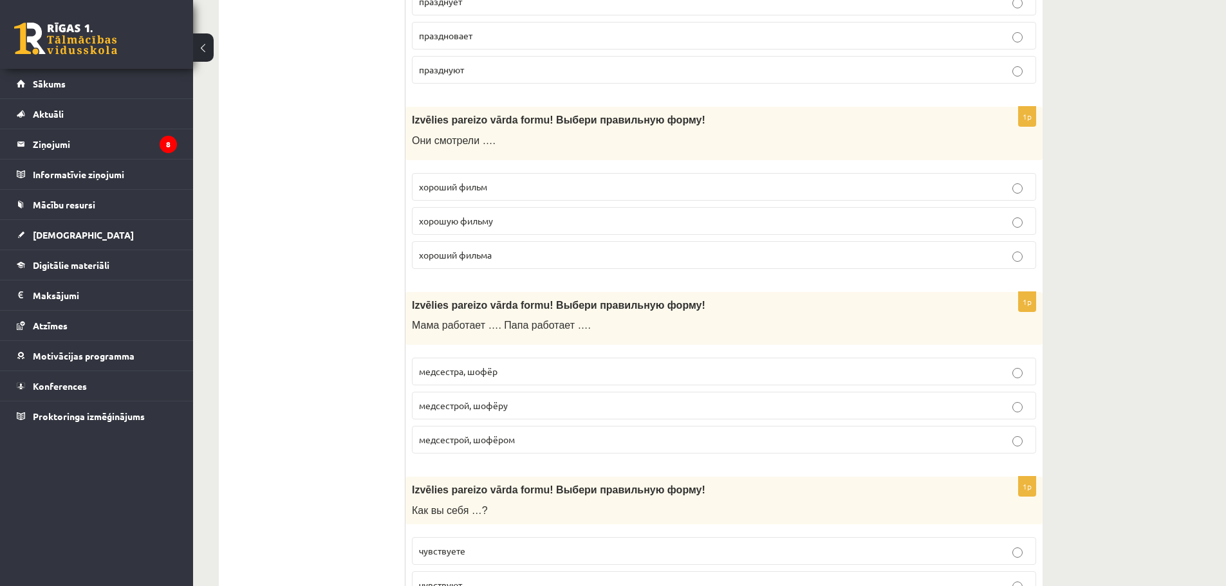
click at [509, 190] on p "хороший фильм" at bounding box center [724, 187] width 610 height 14
click at [503, 404] on span "медсестрой, шофёру" at bounding box center [463, 406] width 89 height 12
click at [551, 438] on p "медсестрой, шофёром" at bounding box center [724, 440] width 610 height 14
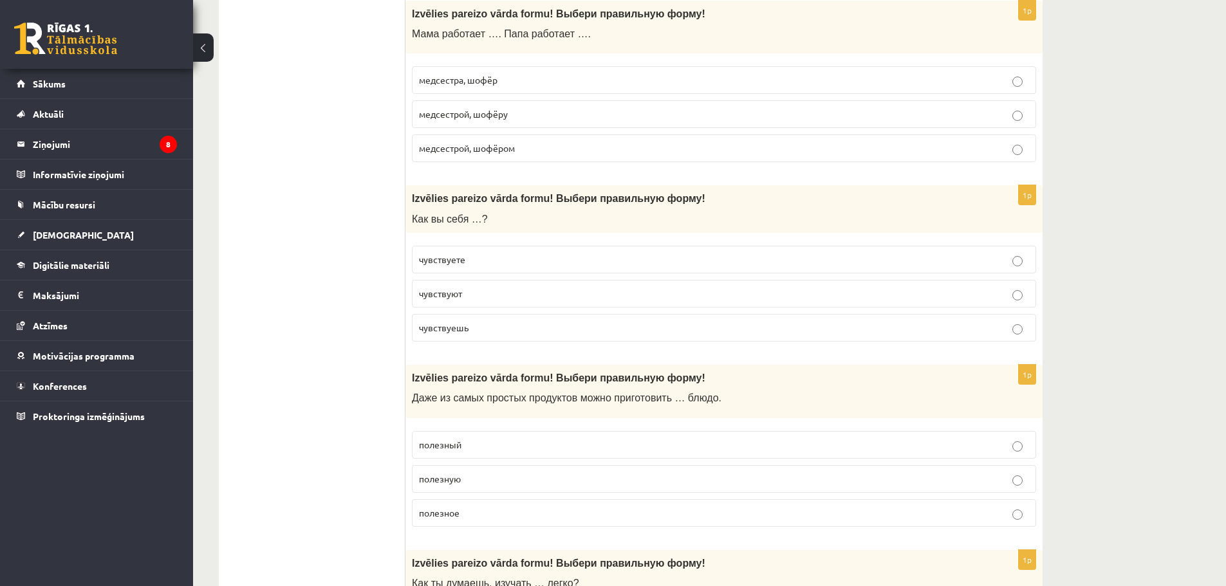
scroll to position [4764, 0]
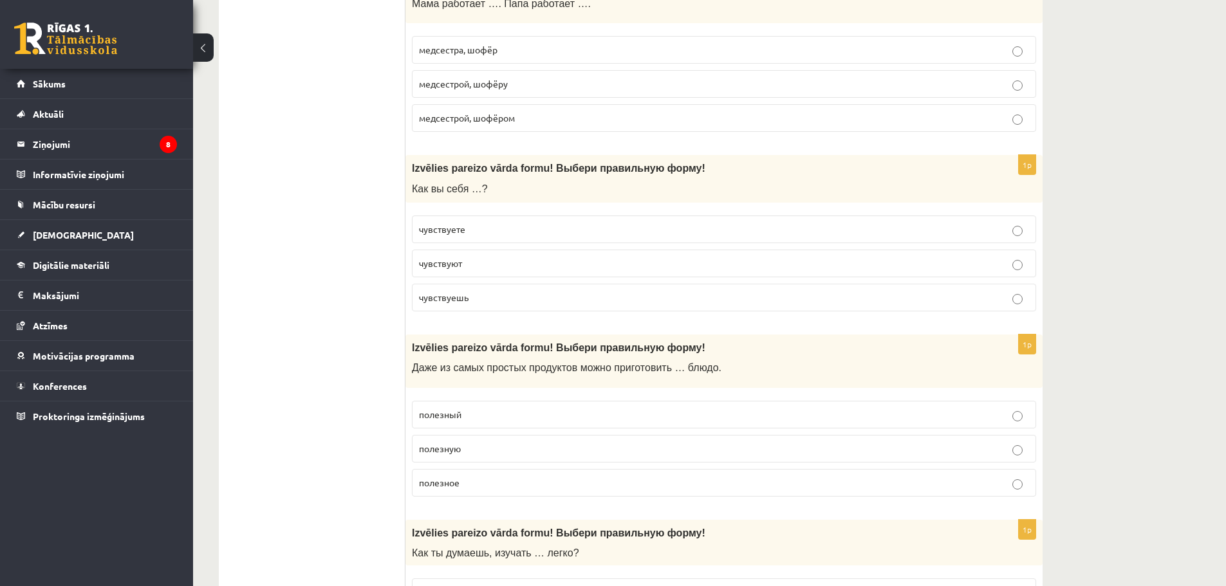
click at [476, 230] on p "чувствуете" at bounding box center [724, 230] width 610 height 14
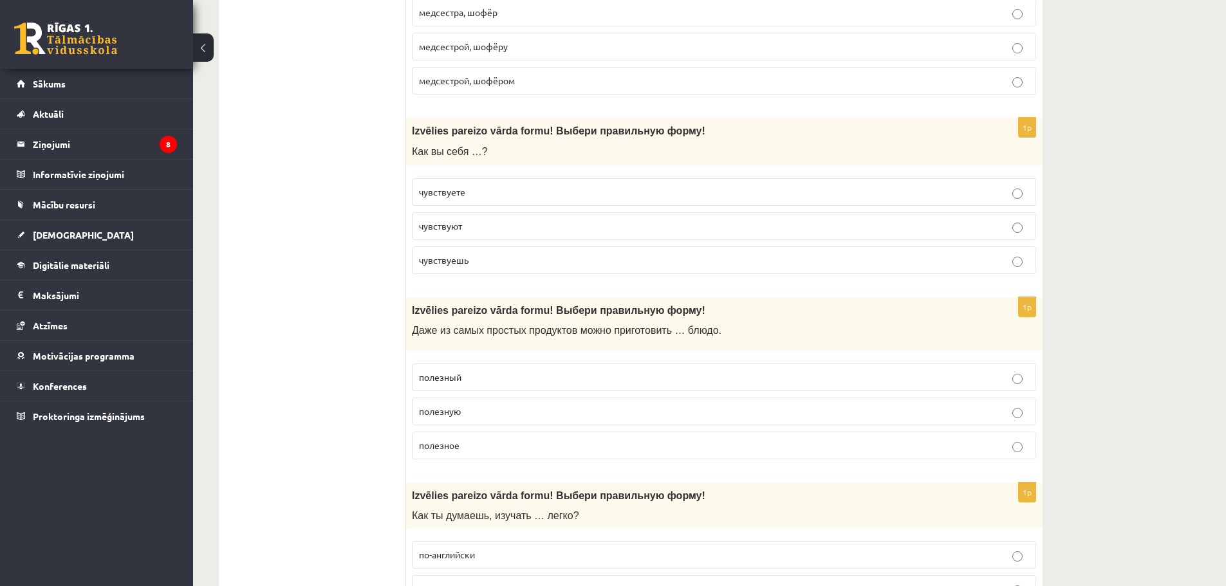
scroll to position [4828, 0]
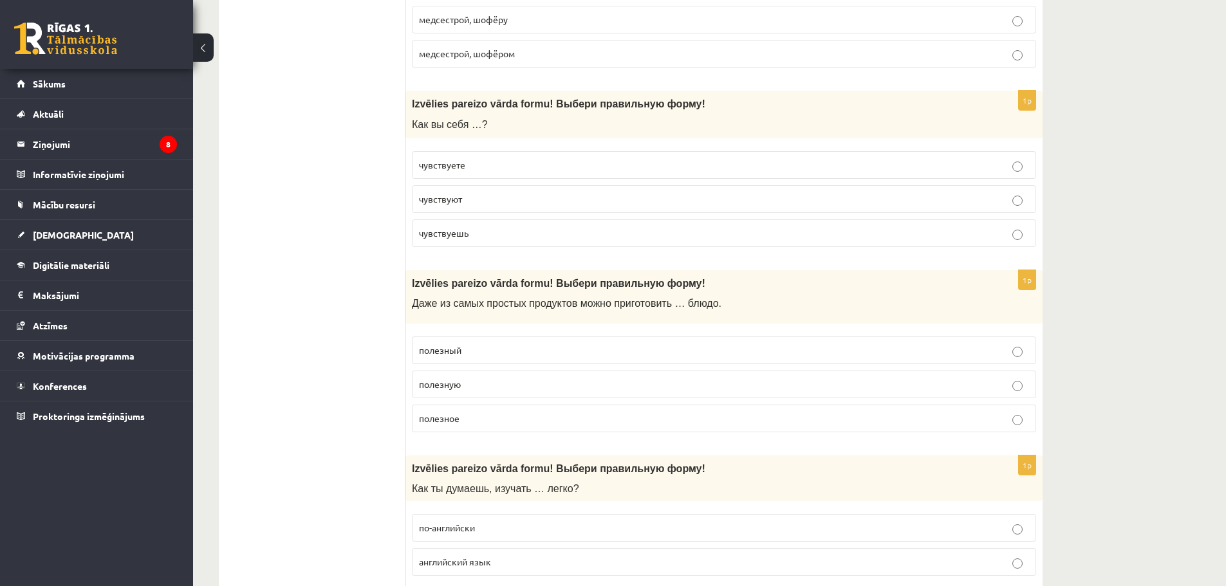
click at [487, 426] on label "полезное" at bounding box center [724, 419] width 624 height 28
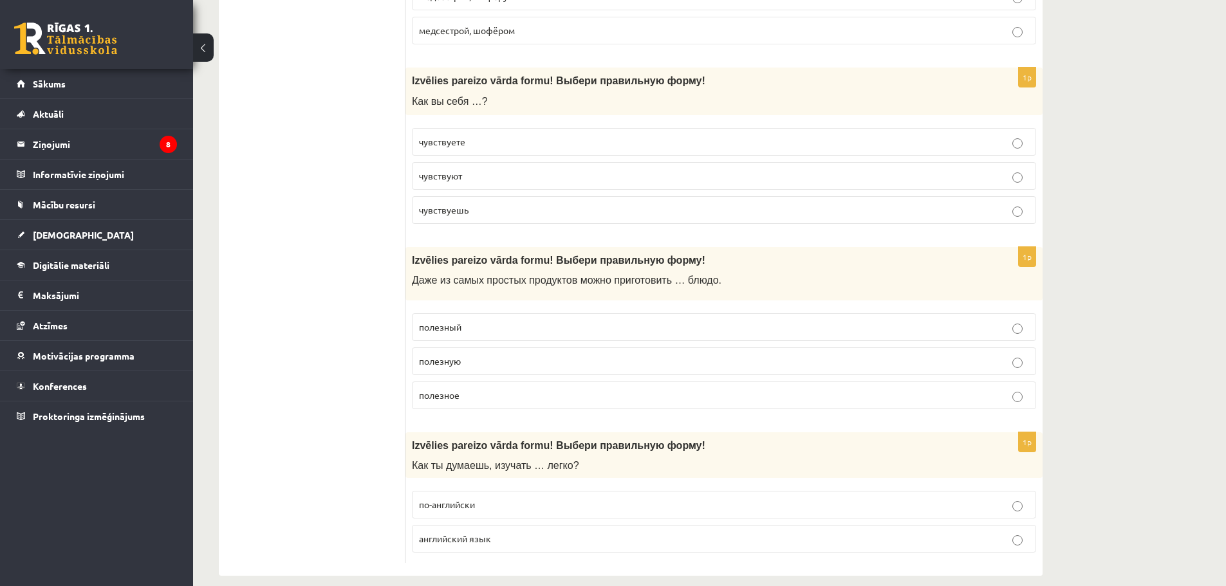
scroll to position [4868, 0]
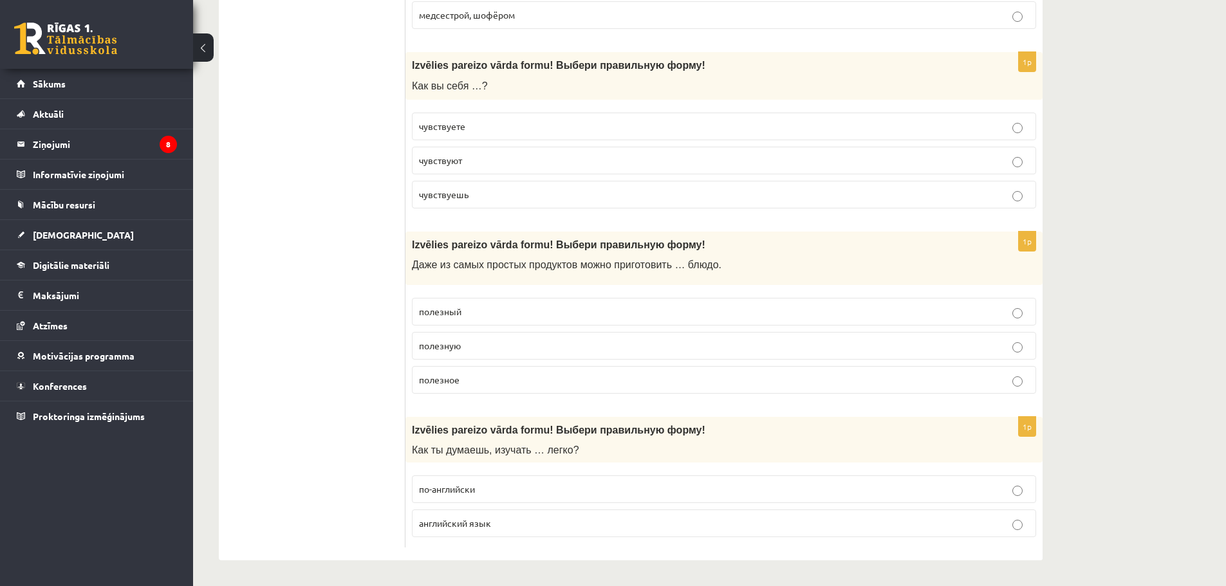
click at [492, 520] on p "английский язык" at bounding box center [724, 524] width 610 height 14
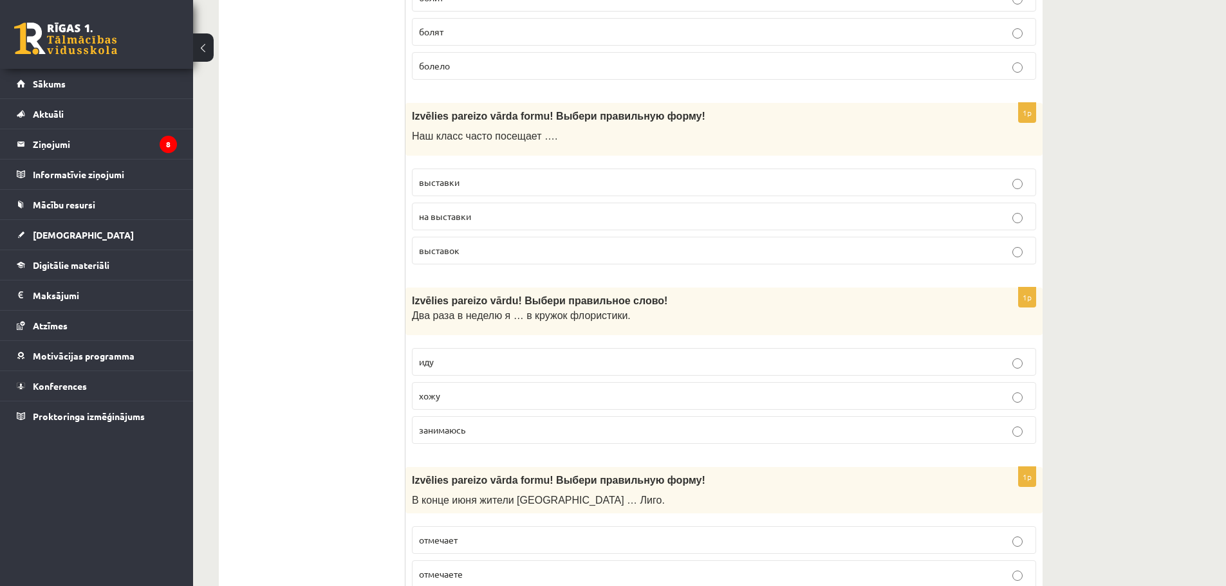
scroll to position [0, 0]
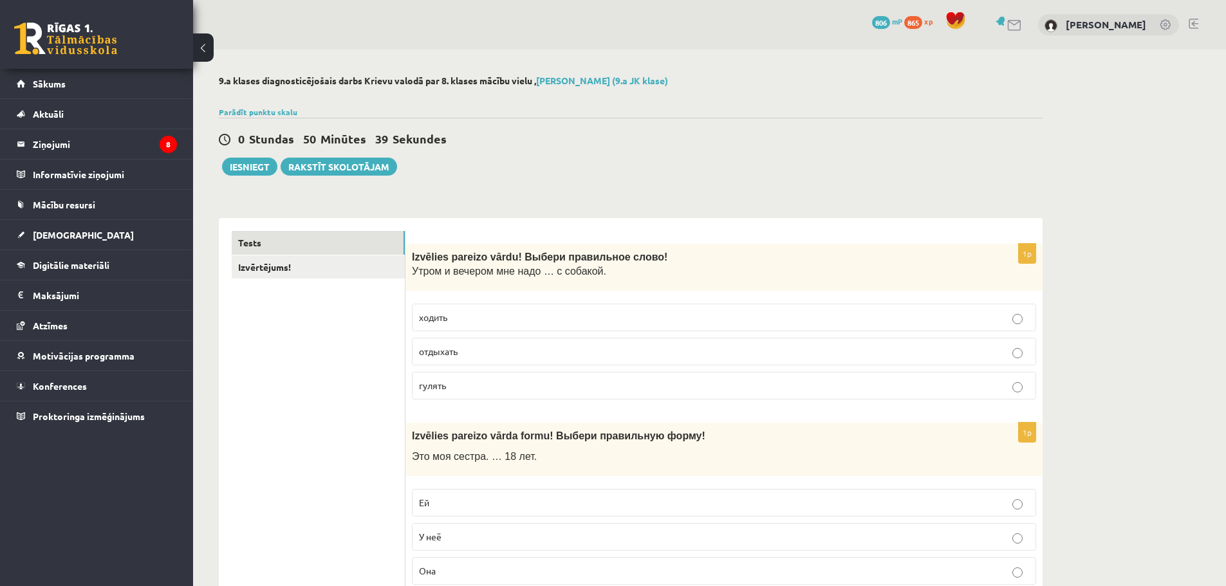
drag, startPoint x: 284, startPoint y: 496, endPoint x: 281, endPoint y: 97, distance: 398.5
click at [295, 269] on link "Izvērtējums!" at bounding box center [318, 268] width 173 height 24
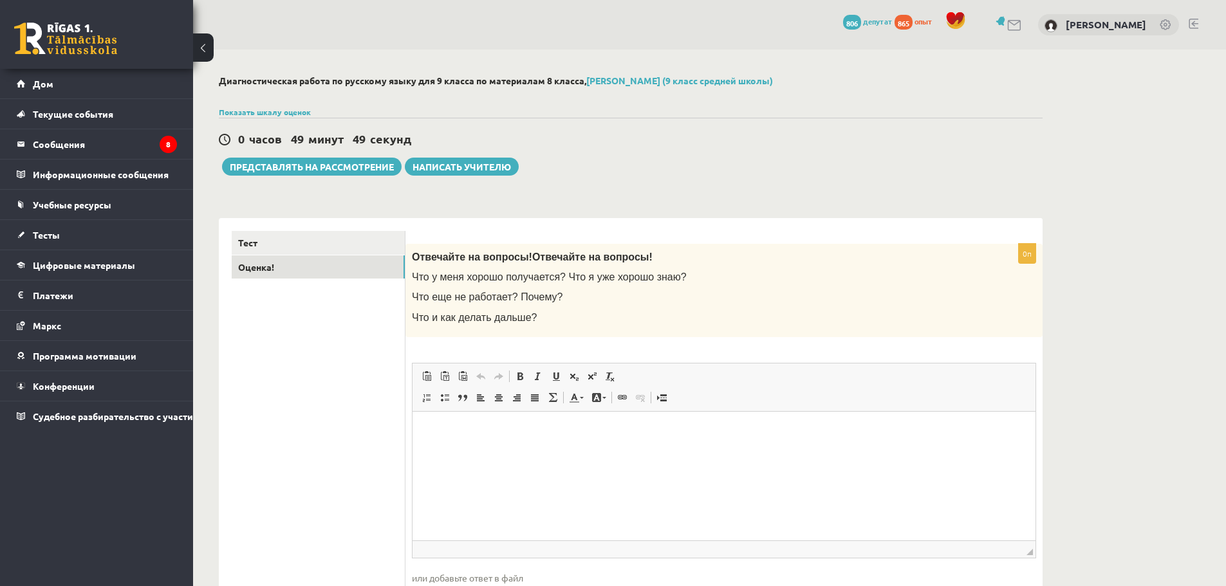
drag, startPoint x: 391, startPoint y: 303, endPoint x: 390, endPoint y: 288, distance: 15.5
click at [333, 172] on font "Представлять на рассмотрение" at bounding box center [312, 167] width 164 height 12
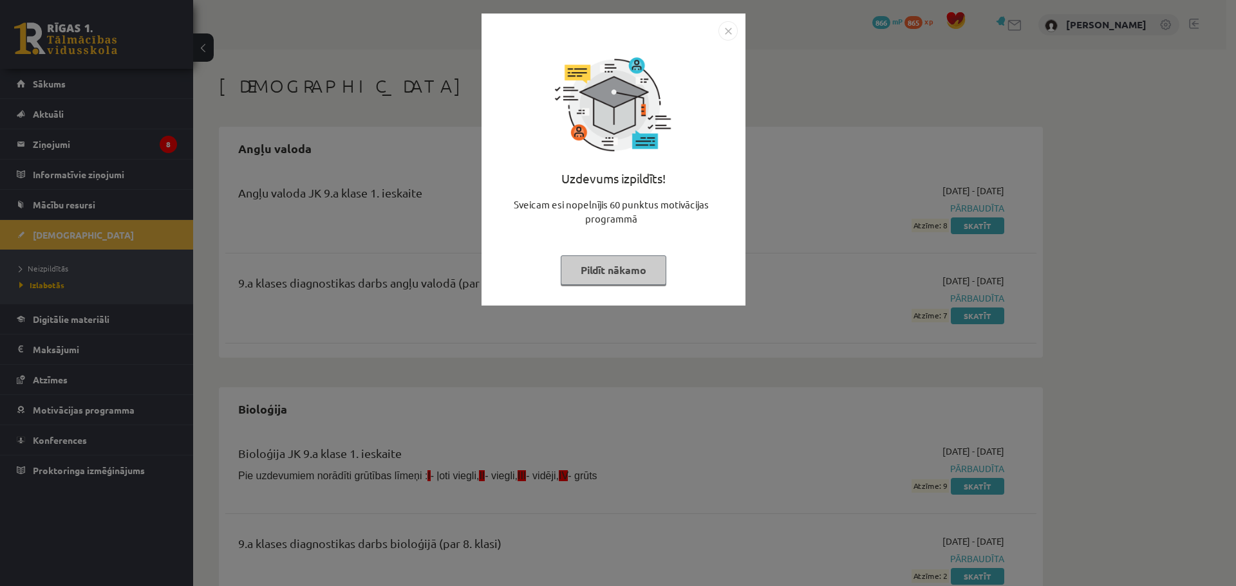
click at [618, 277] on button "Pildīt nākamo" at bounding box center [614, 271] width 106 height 30
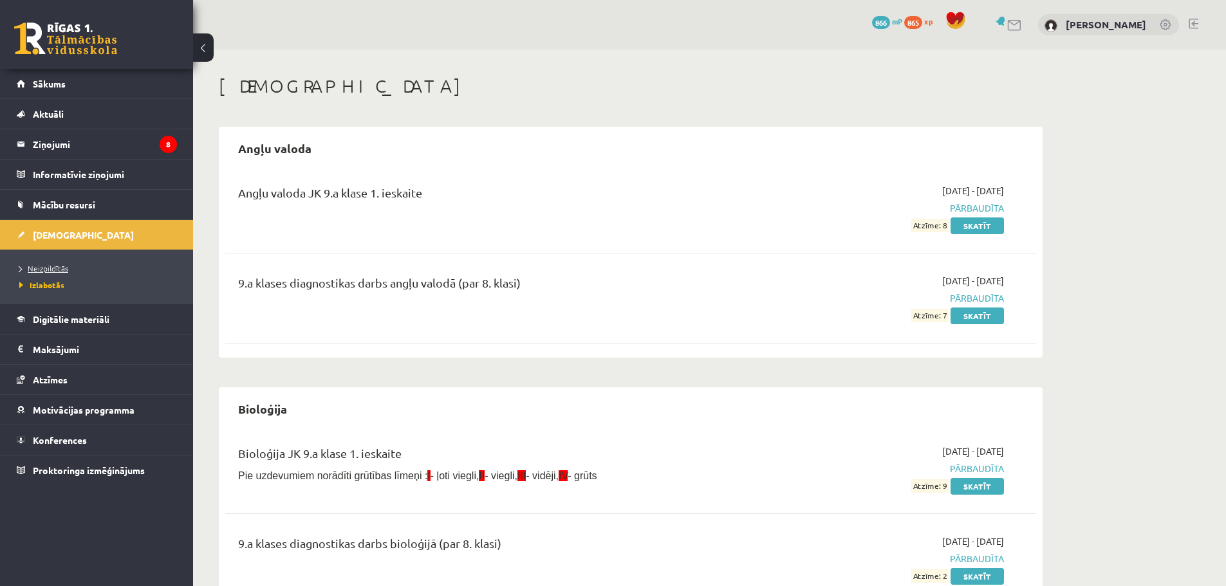
click at [63, 267] on span "Neizpildītās" at bounding box center [43, 268] width 49 height 10
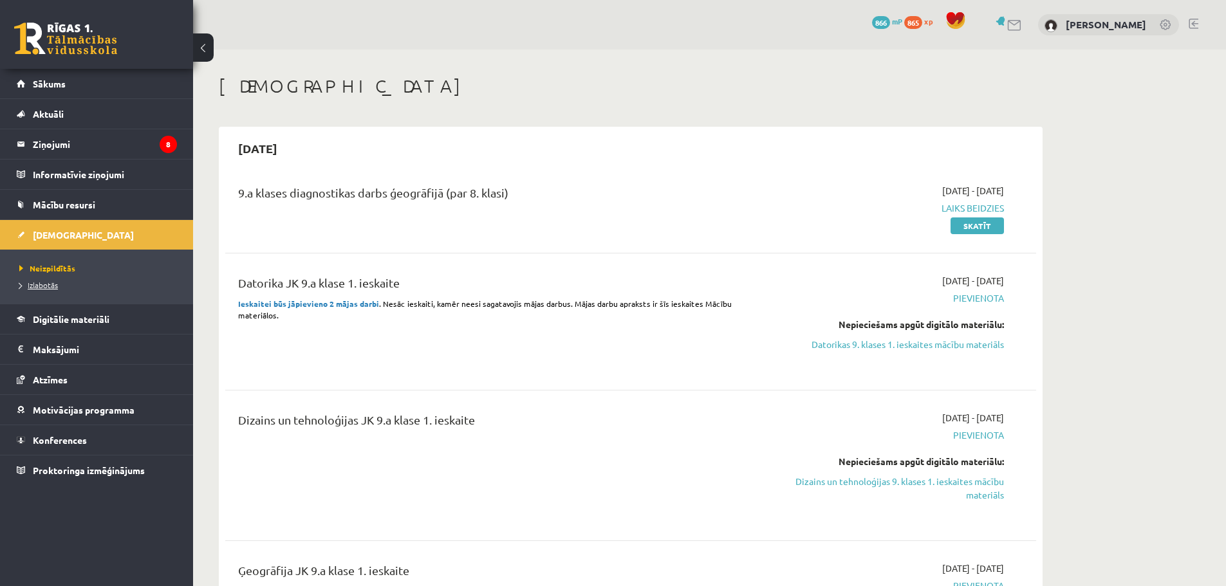
click at [57, 282] on span "Izlabotās" at bounding box center [38, 285] width 39 height 10
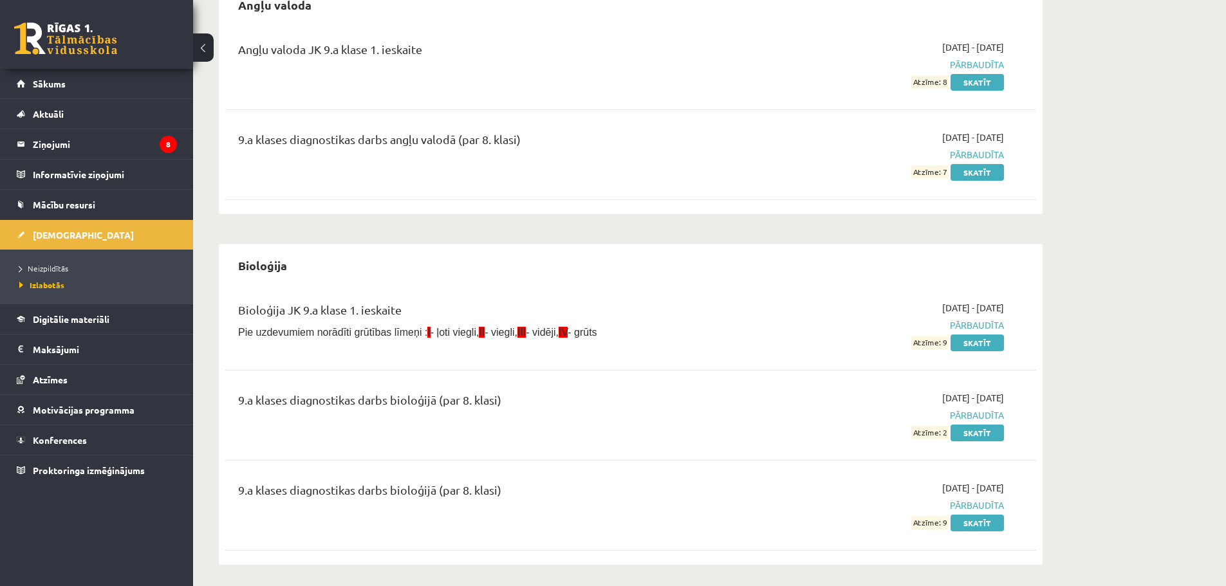
drag, startPoint x: 483, startPoint y: 260, endPoint x: 455, endPoint y: 321, distance: 66.5
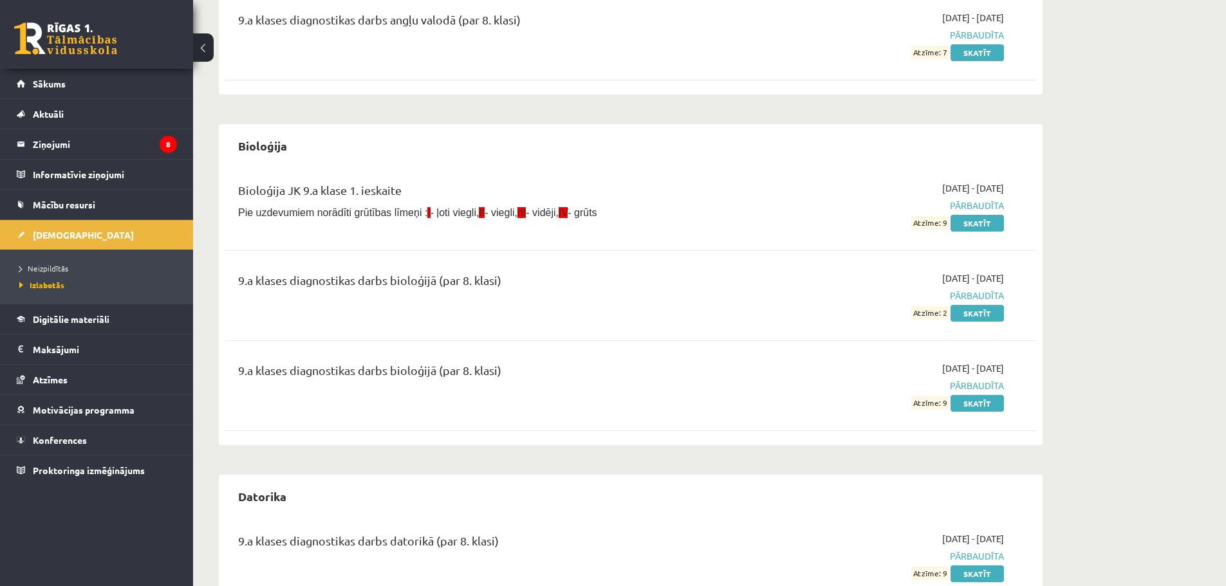
scroll to position [1513, 0]
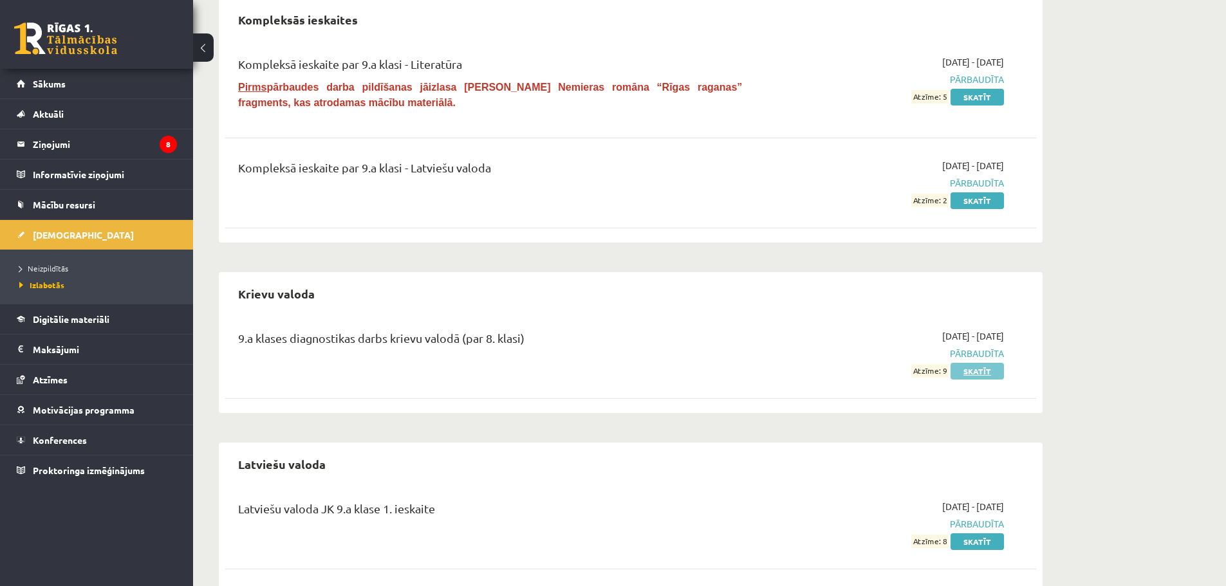
click at [961, 370] on link "Skatīt" at bounding box center [977, 371] width 53 height 17
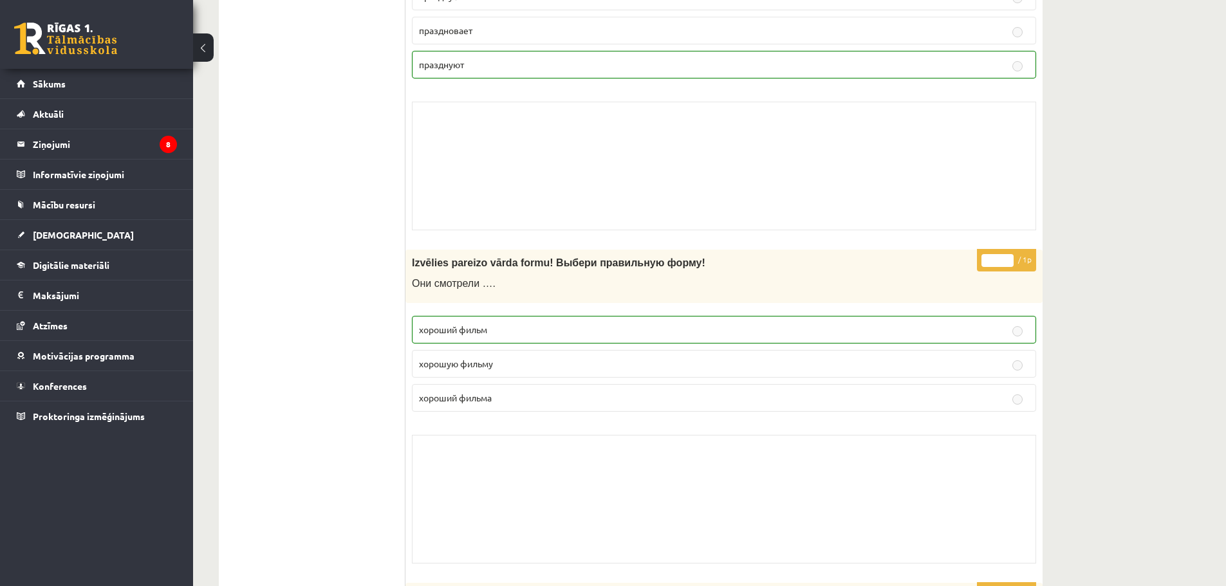
scroll to position [9136, 0]
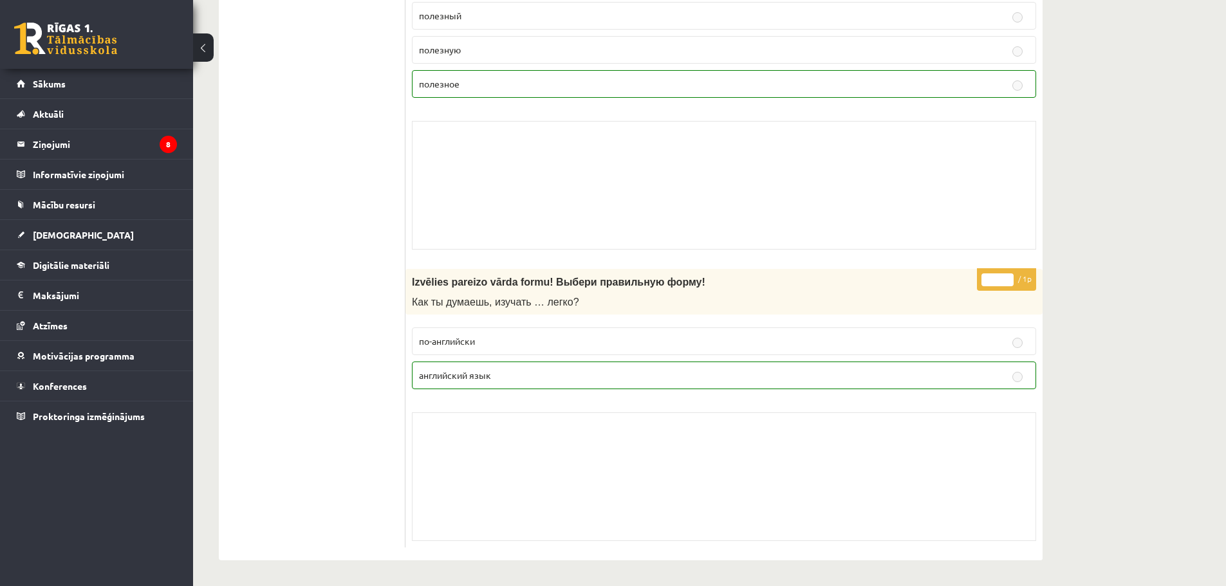
drag, startPoint x: 739, startPoint y: 201, endPoint x: 688, endPoint y: 420, distance: 224.1
